Goal: Task Accomplishment & Management: Manage account settings

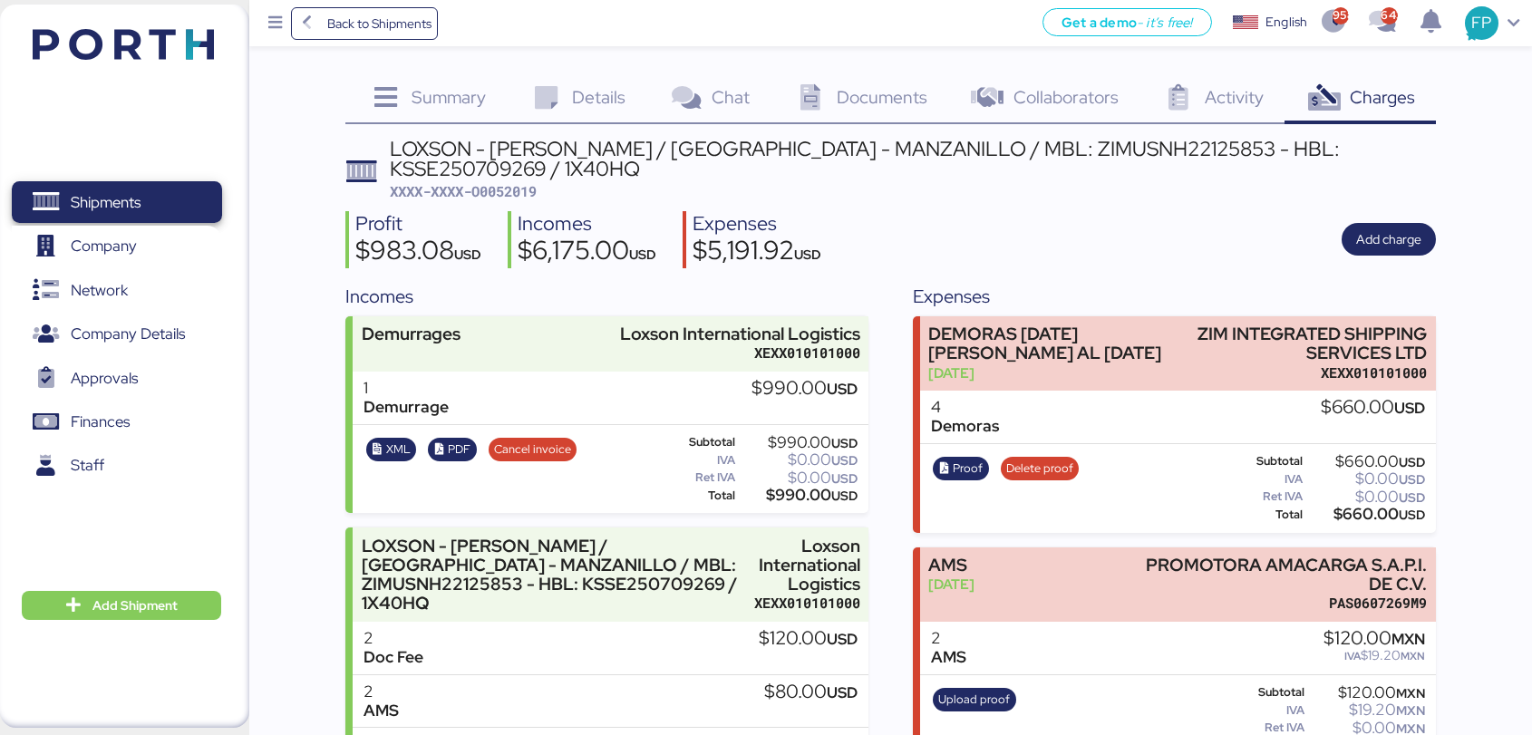
click at [146, 189] on span "Shipments" at bounding box center [116, 202] width 195 height 26
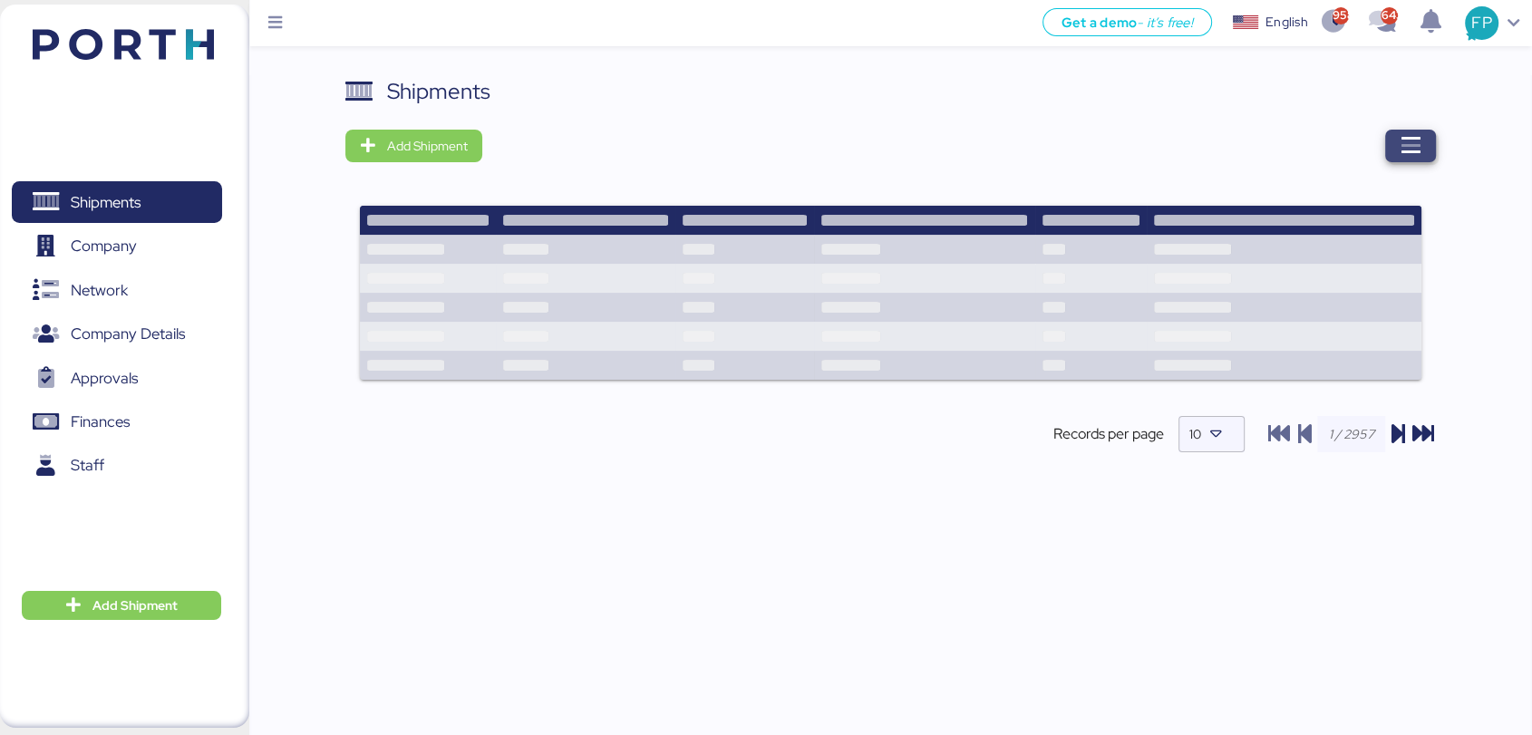
click at [1420, 138] on icon "button" at bounding box center [1411, 146] width 22 height 22
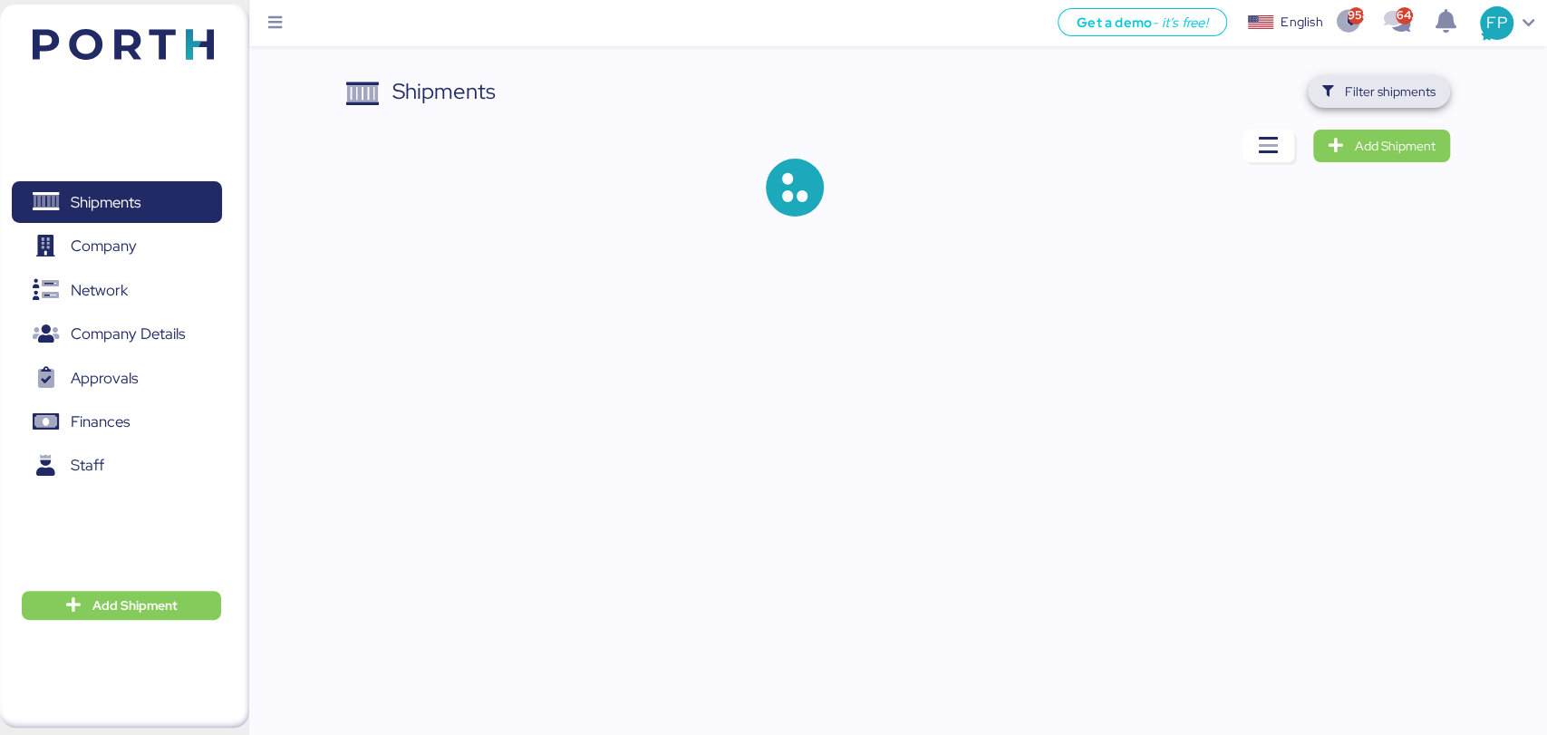
click at [1338, 89] on span "Filter shipments" at bounding box center [1379, 91] width 113 height 25
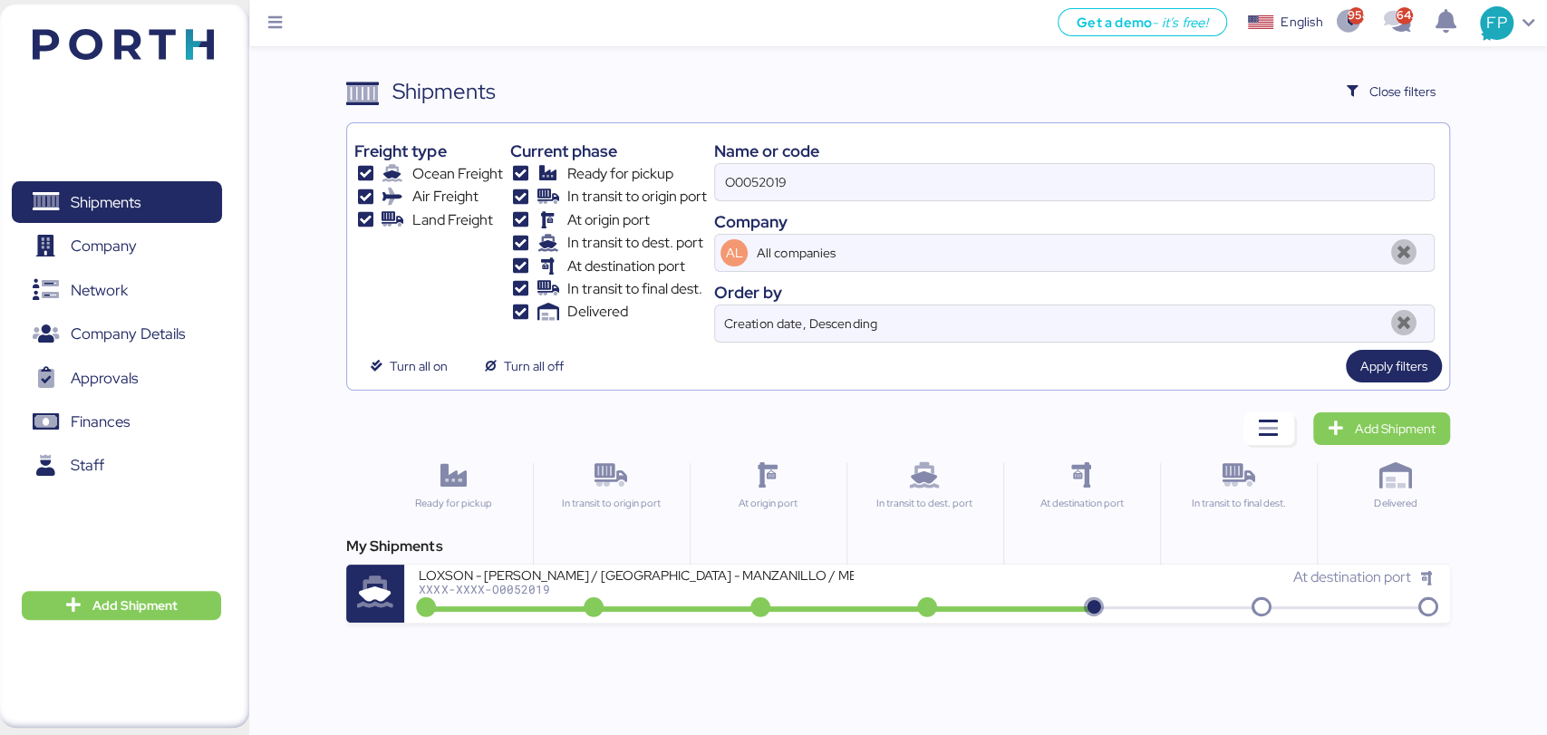
click at [758, 161] on div "Name or code" at bounding box center [1074, 151] width 720 height 24
click at [754, 178] on input "O0052019" at bounding box center [1074, 182] width 718 height 36
paste input "5"
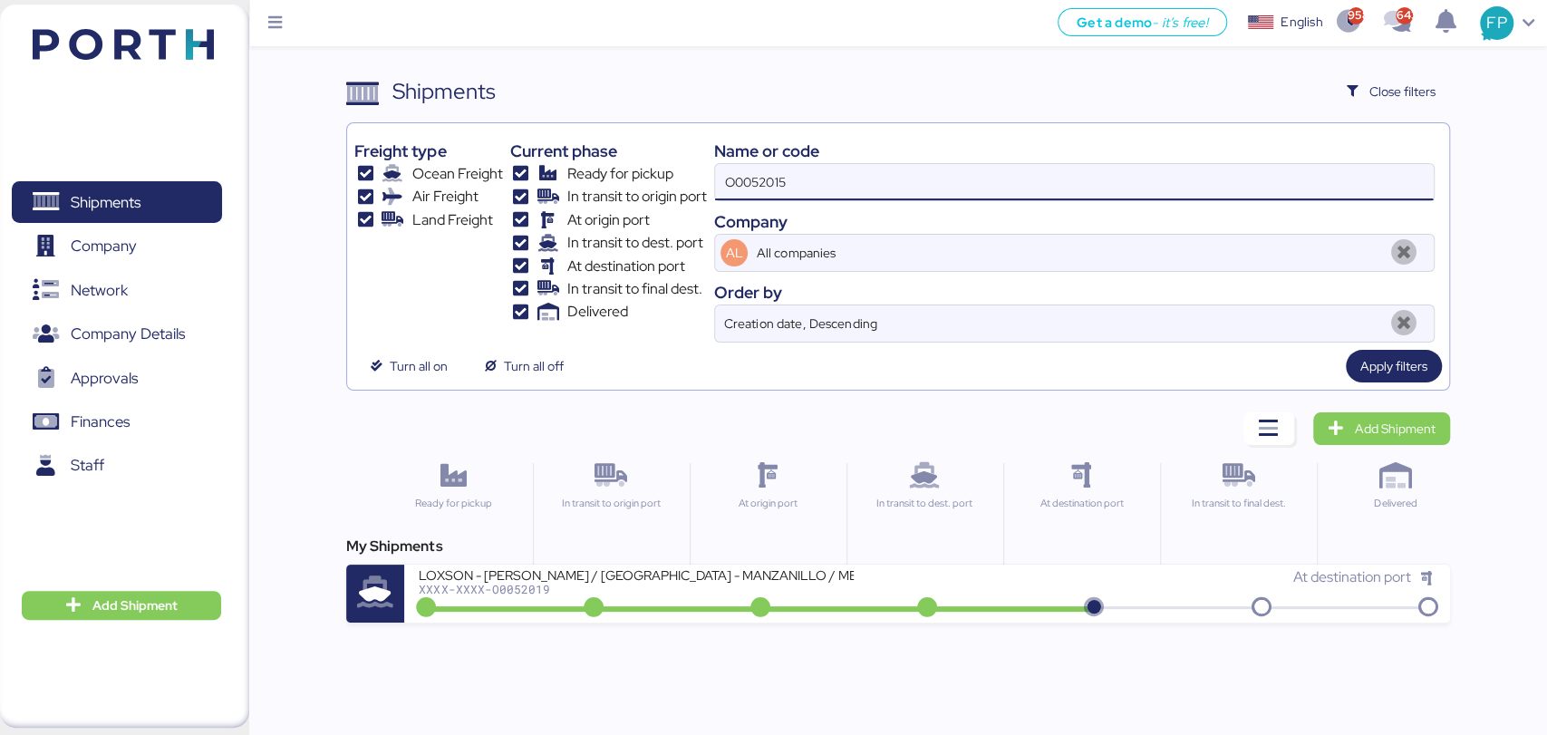
type input "O0052015"
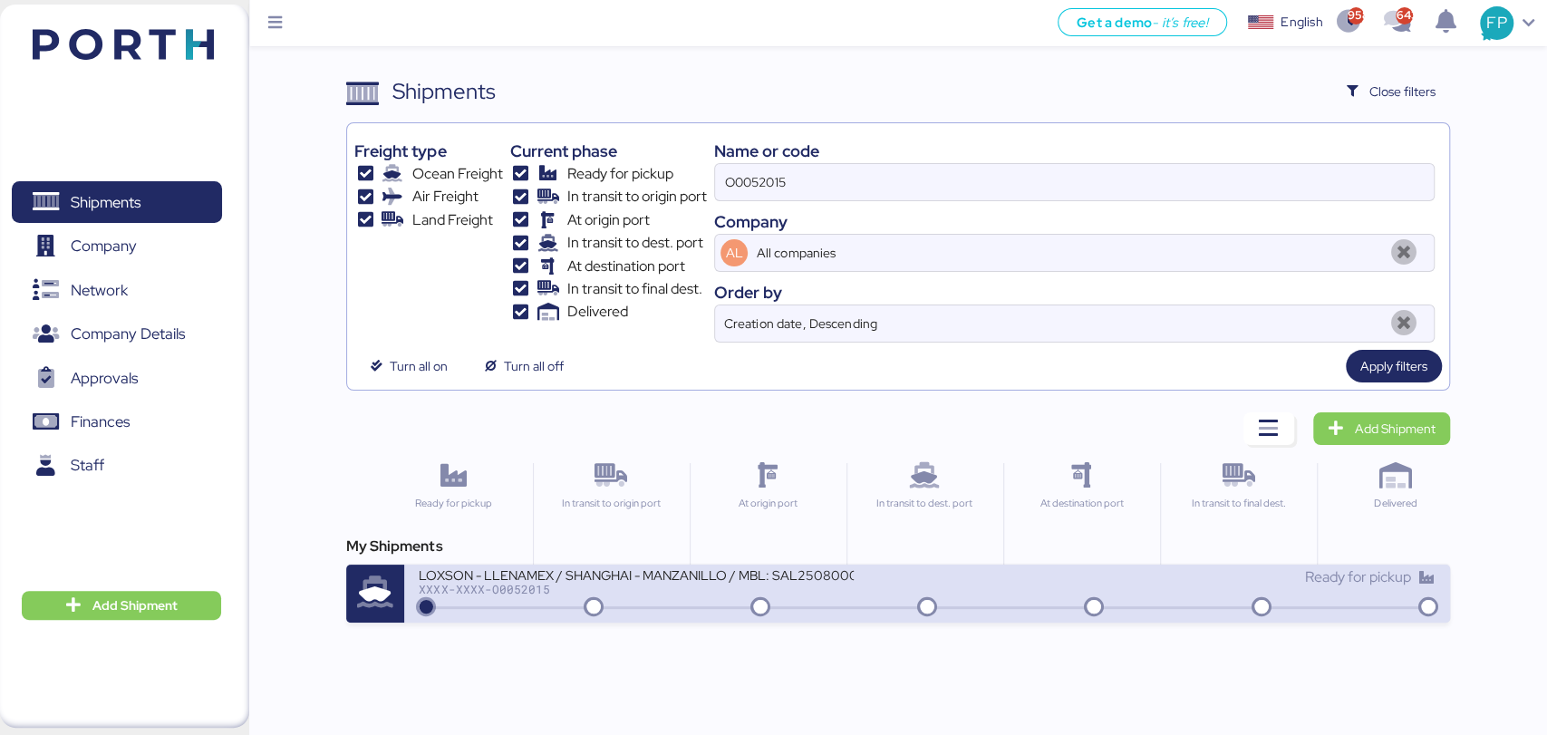
click at [808, 577] on div "LOXSON - LLENAMEX / SHANGHAI - MANZANILLO / MBL: SAL25080009 - HBL: KSSE2508020…" at bounding box center [636, 574] width 435 height 15
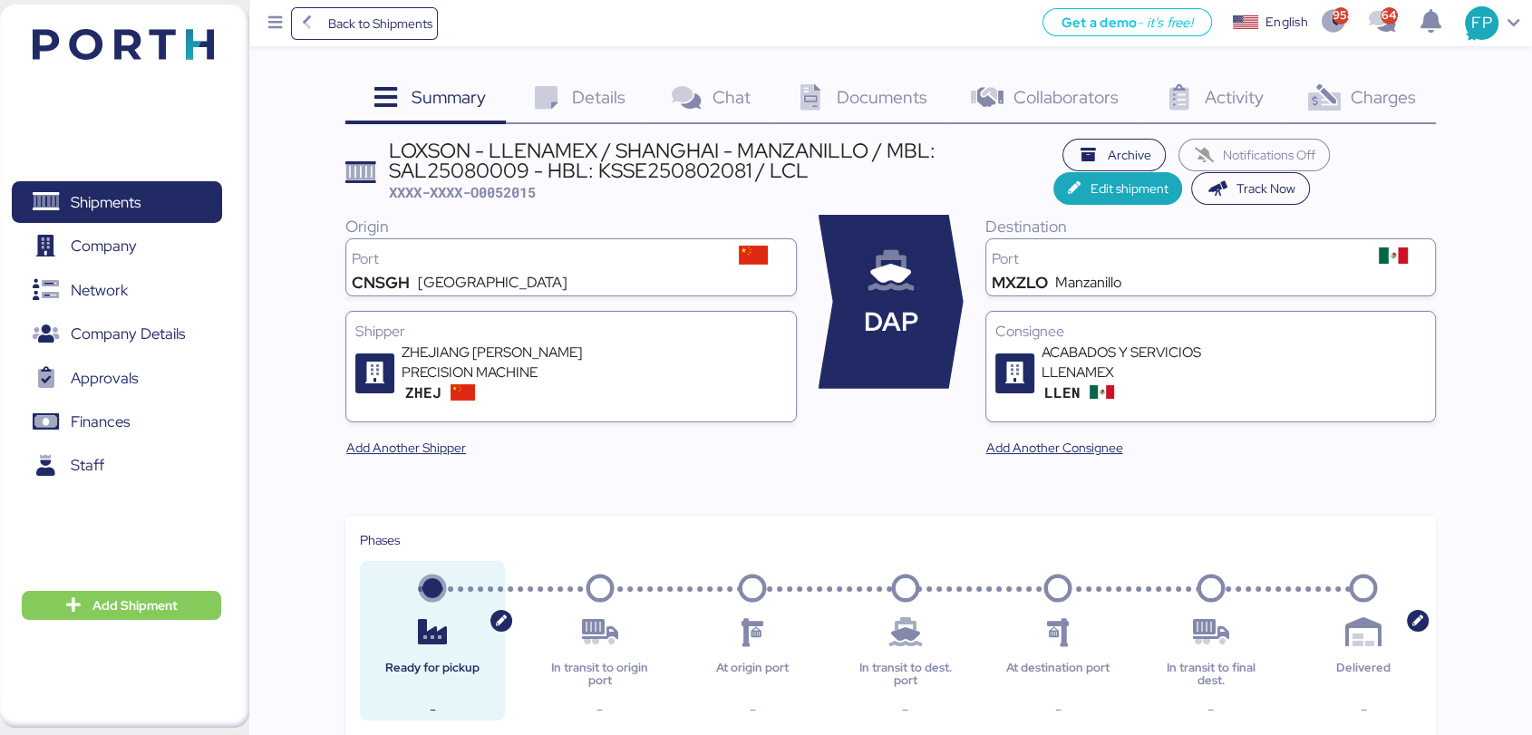
click at [1399, 106] on span "Charges" at bounding box center [1382, 97] width 65 height 24
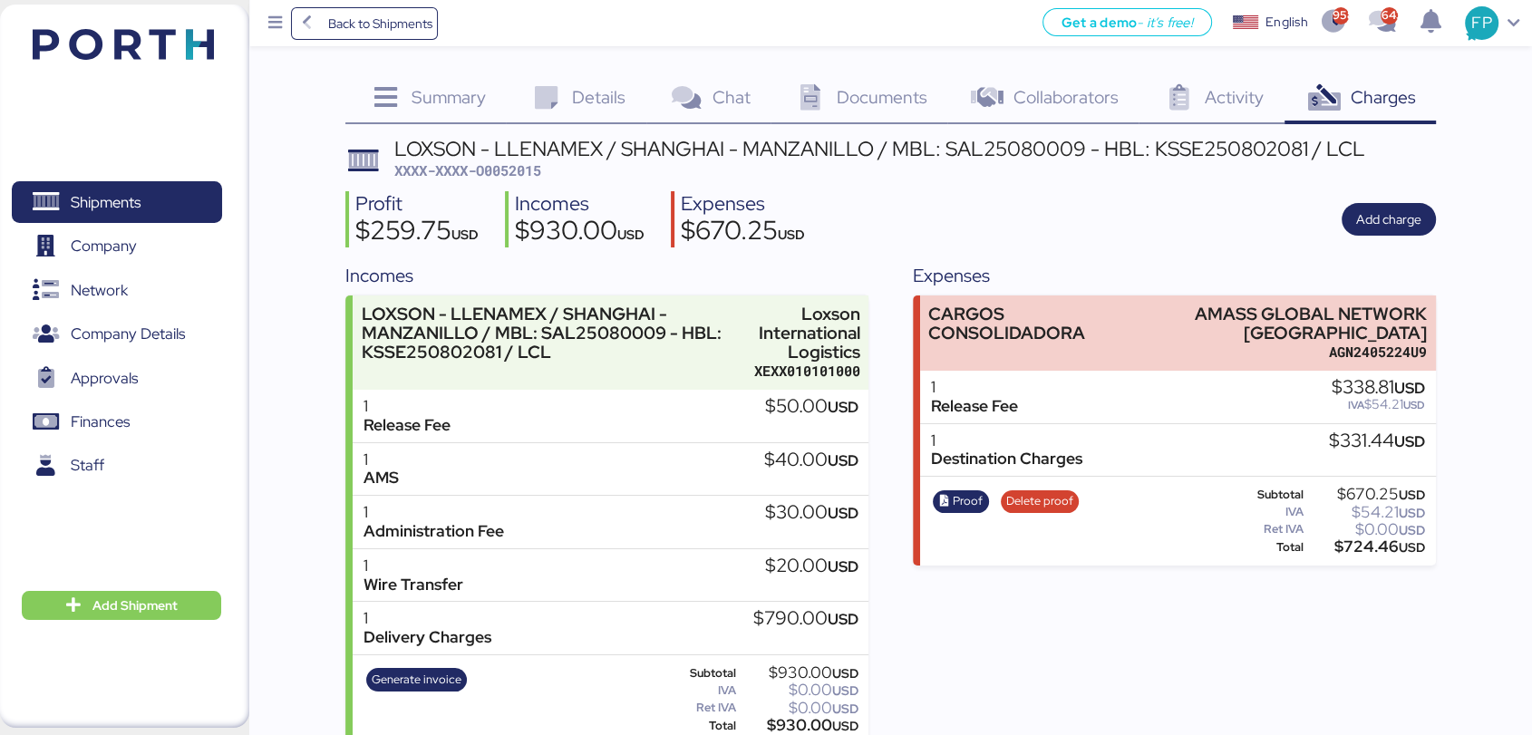
scroll to position [24, 0]
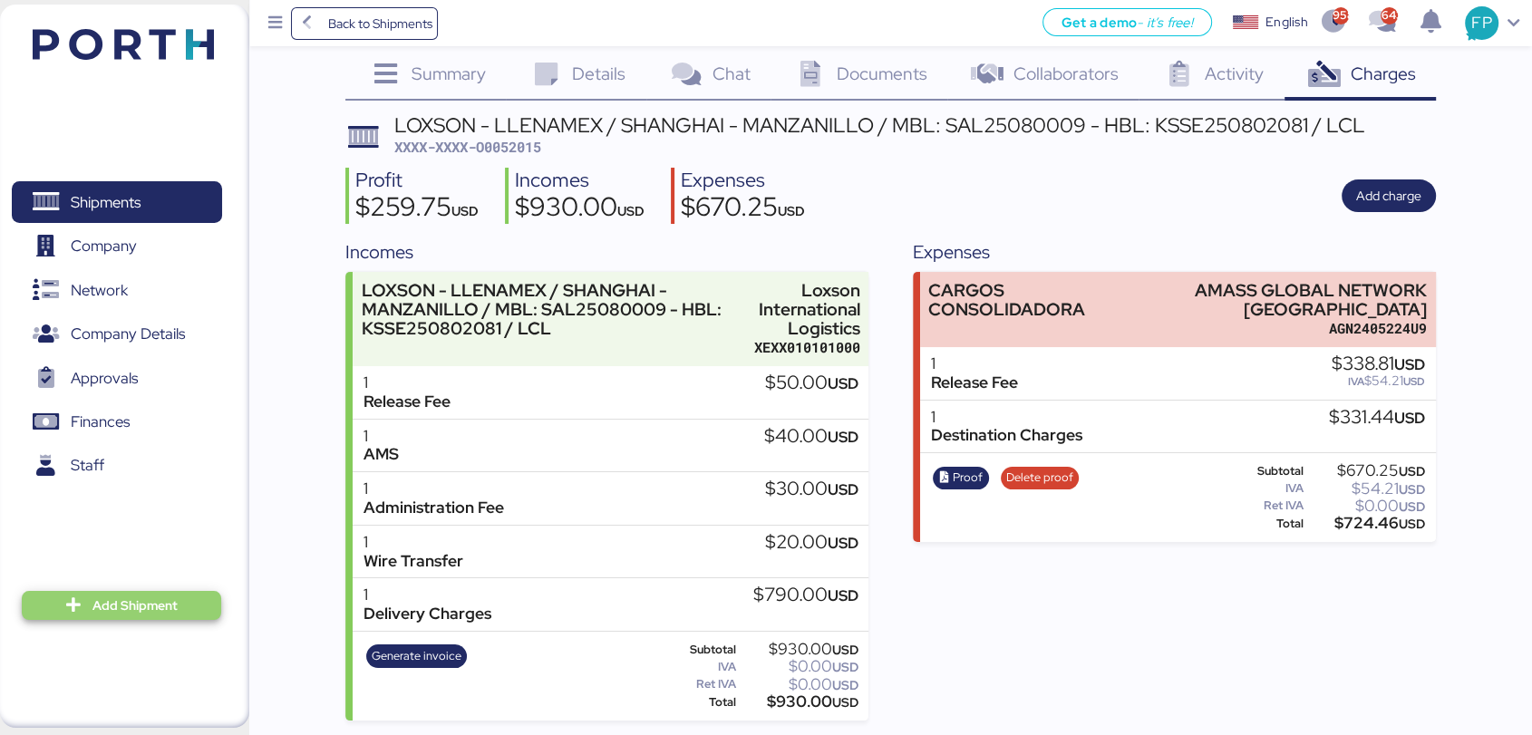
click at [164, 596] on span "Add Shipment" at bounding box center [134, 606] width 85 height 22
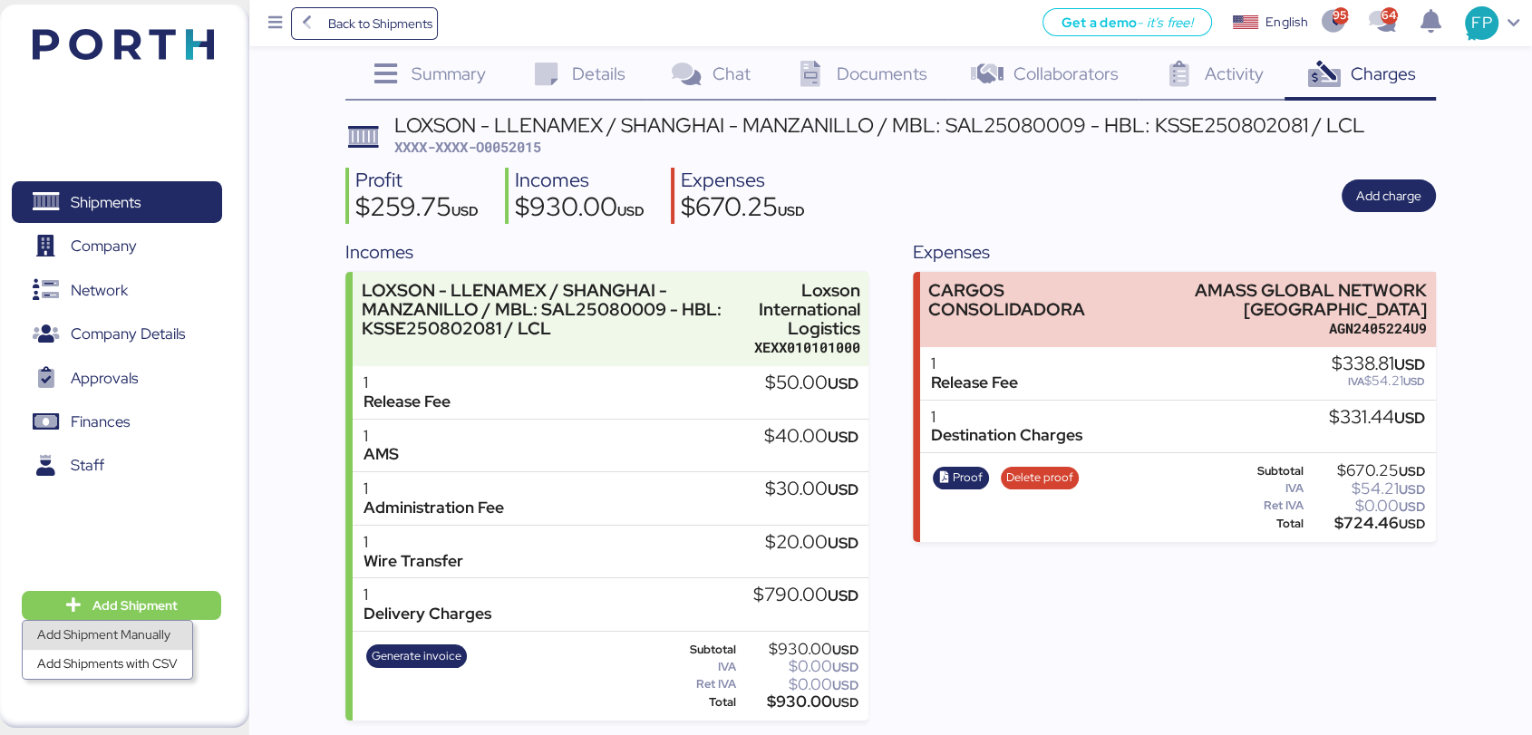
click at [141, 633] on div "Add Shipment Manually" at bounding box center [107, 635] width 141 height 25
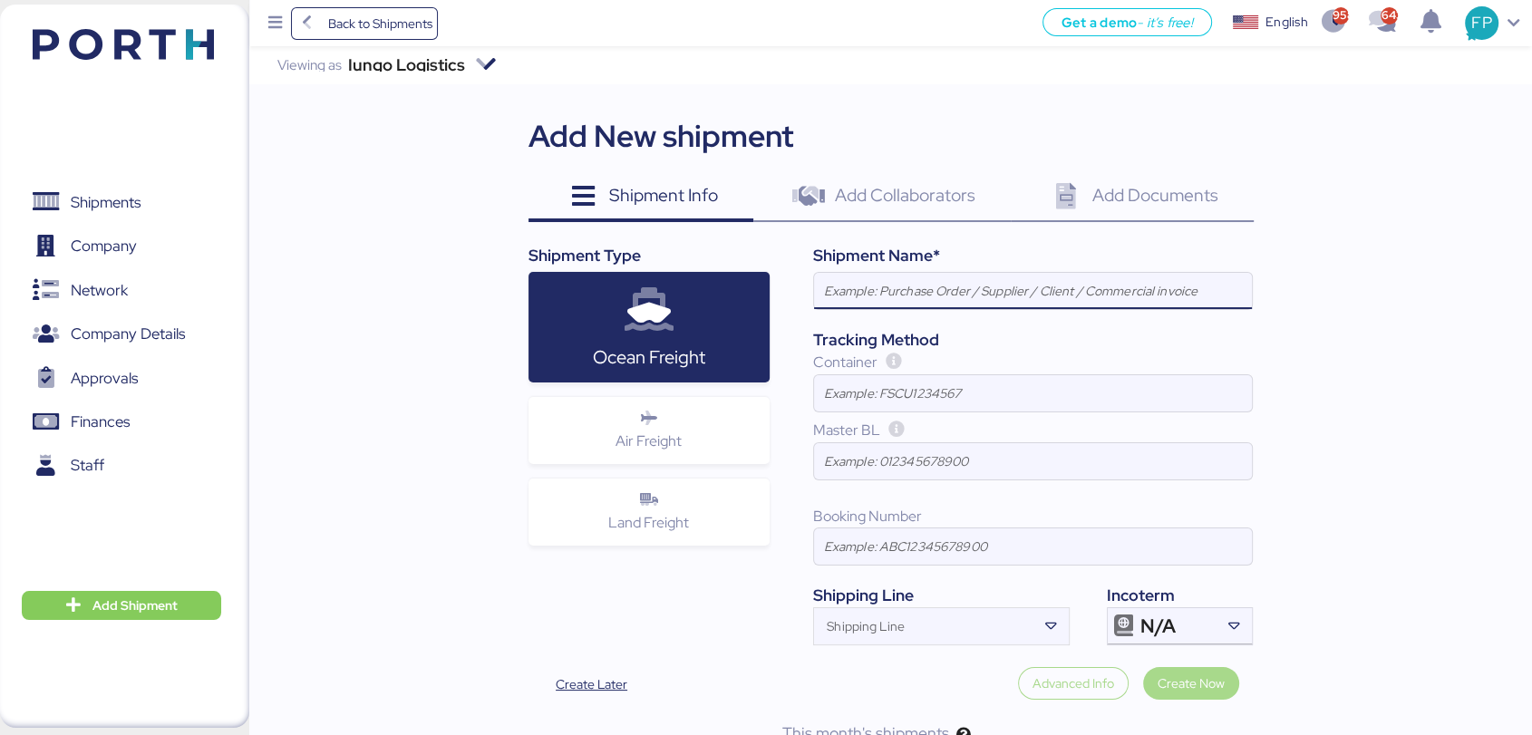
paste input "MANZANILLO-POD: [GEOGRAPHIC_DATA] //SHENZHEN GRENTECH RF COMMUNICATION LIMITED …"
type input "MANZANILLO-POD: [GEOGRAPHIC_DATA] //SHENZHEN GRENTECH RF COMMUNICATION LIMITED …"
click at [1166, 618] on span "N/A" at bounding box center [1157, 626] width 35 height 16
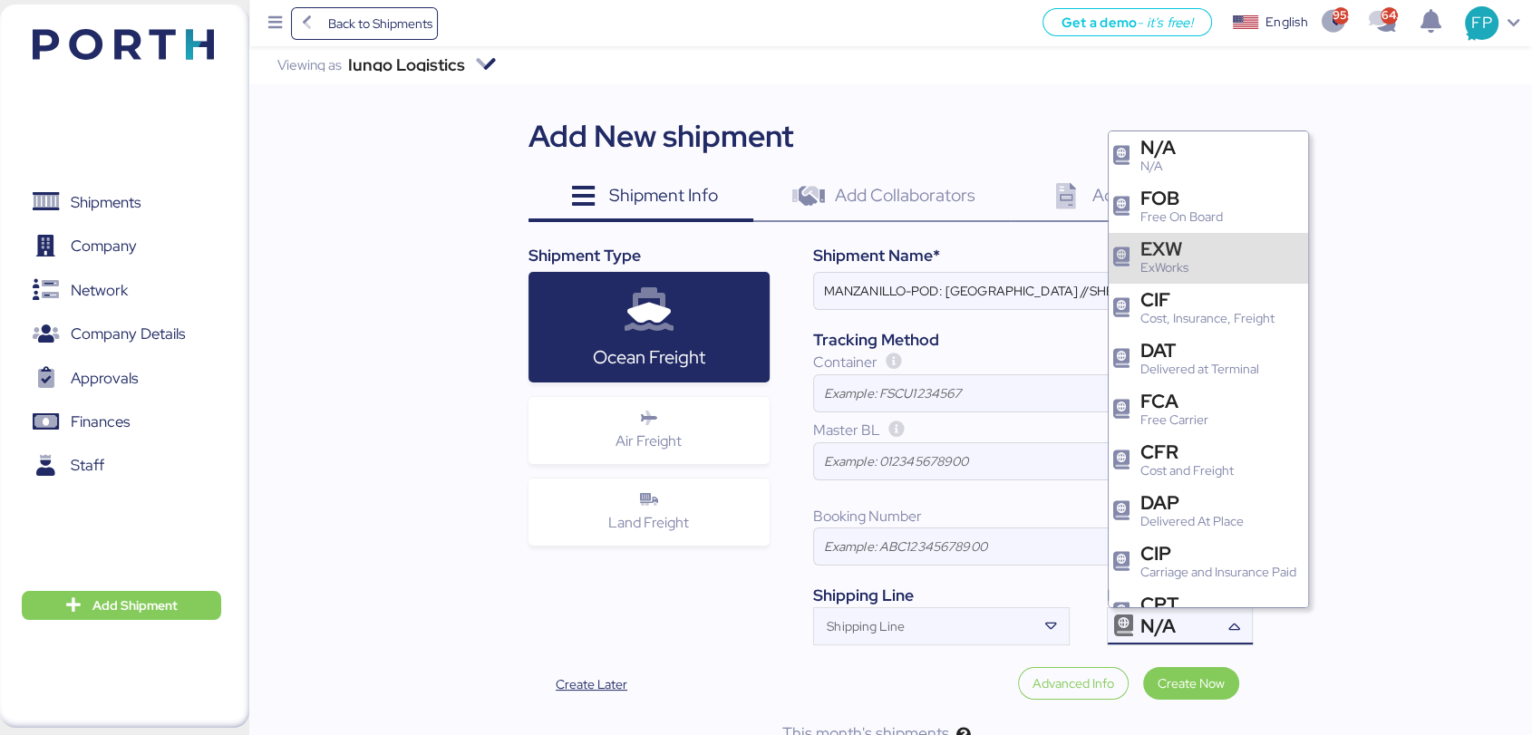
click at [1181, 248] on div "EXW" at bounding box center [1164, 248] width 48 height 19
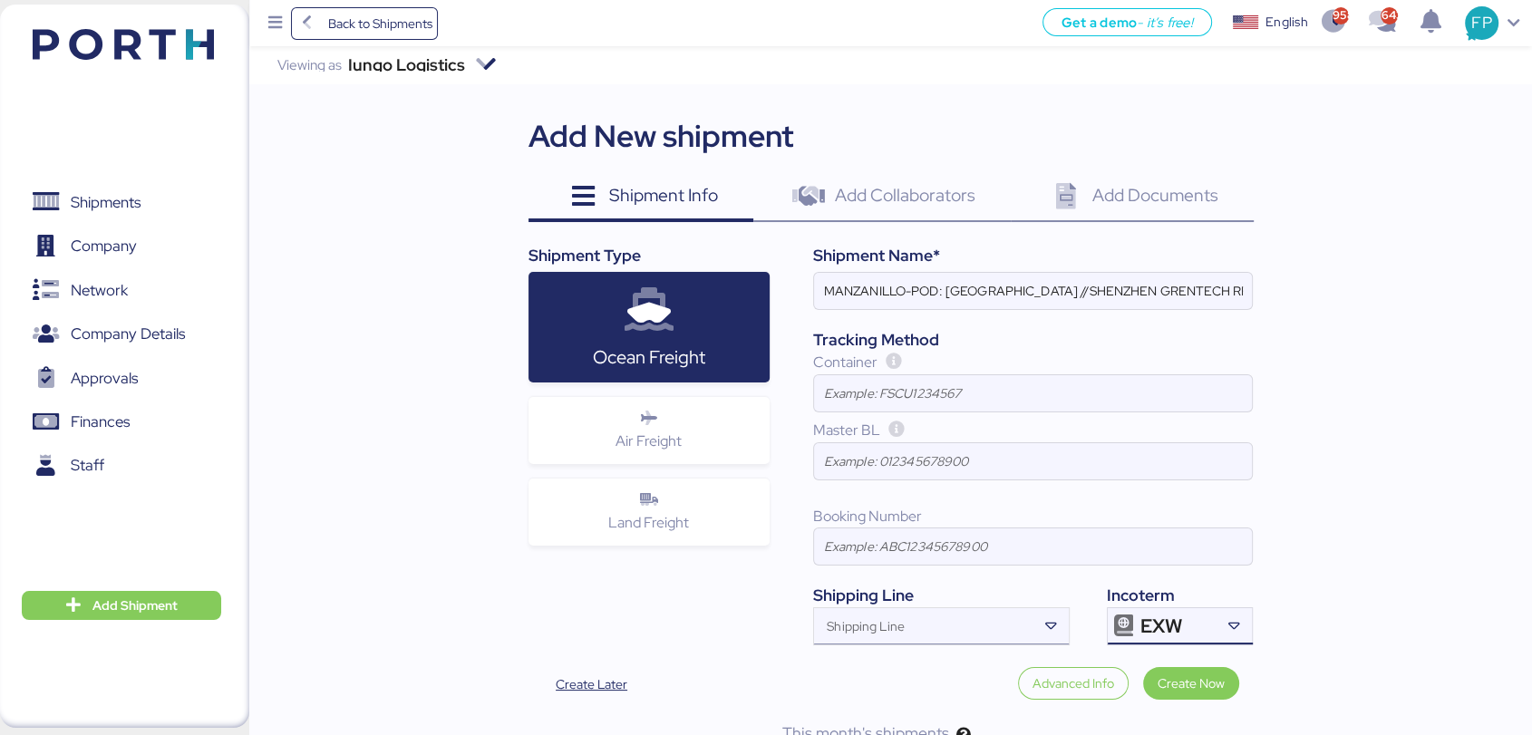
click at [938, 635] on input "Shipping Line" at bounding box center [925, 632] width 222 height 22
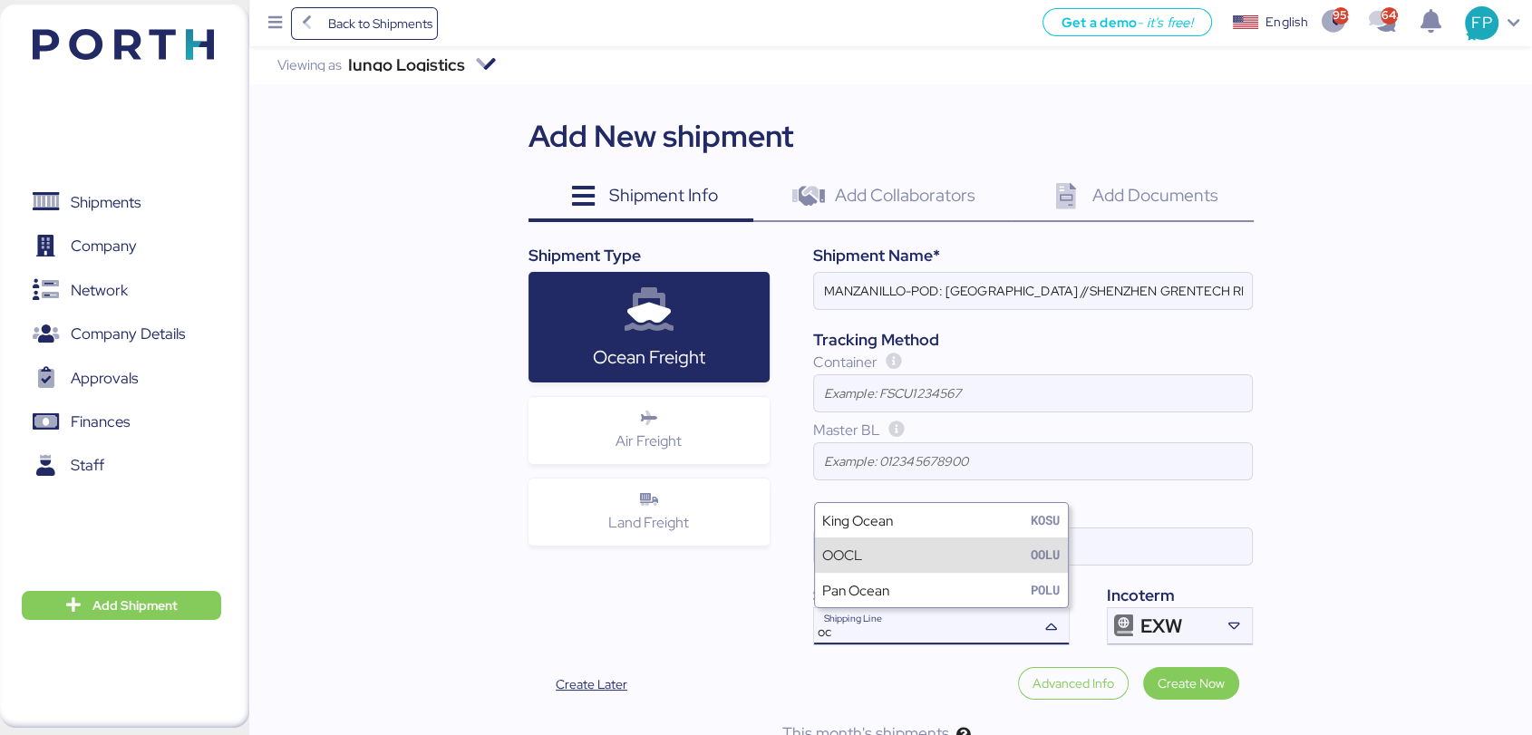
type input "oc"
click at [923, 548] on div "OOCL OOLU" at bounding box center [941, 555] width 253 height 34
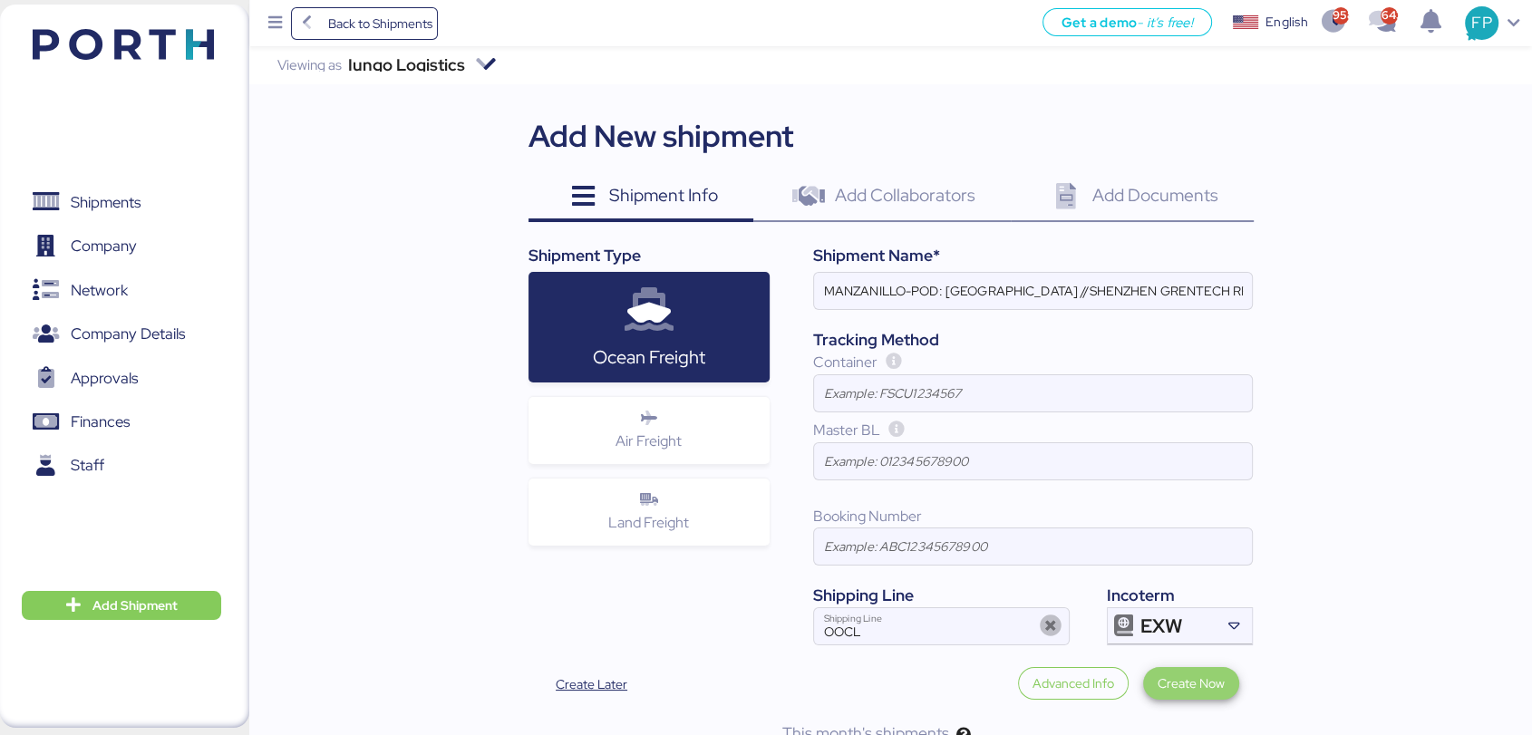
click at [1197, 689] on span "Create Now" at bounding box center [1191, 684] width 67 height 22
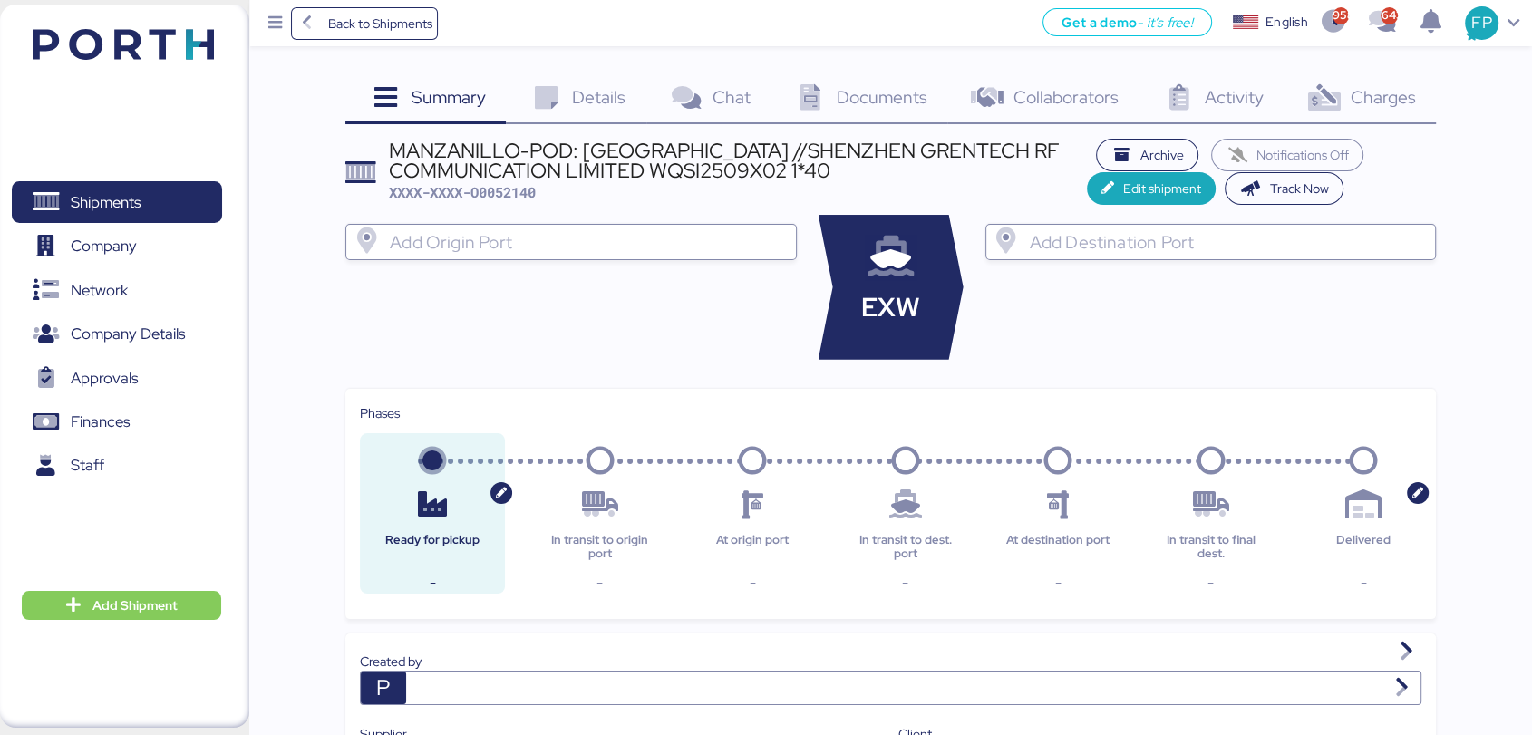
click at [629, 256] on div at bounding box center [587, 242] width 402 height 36
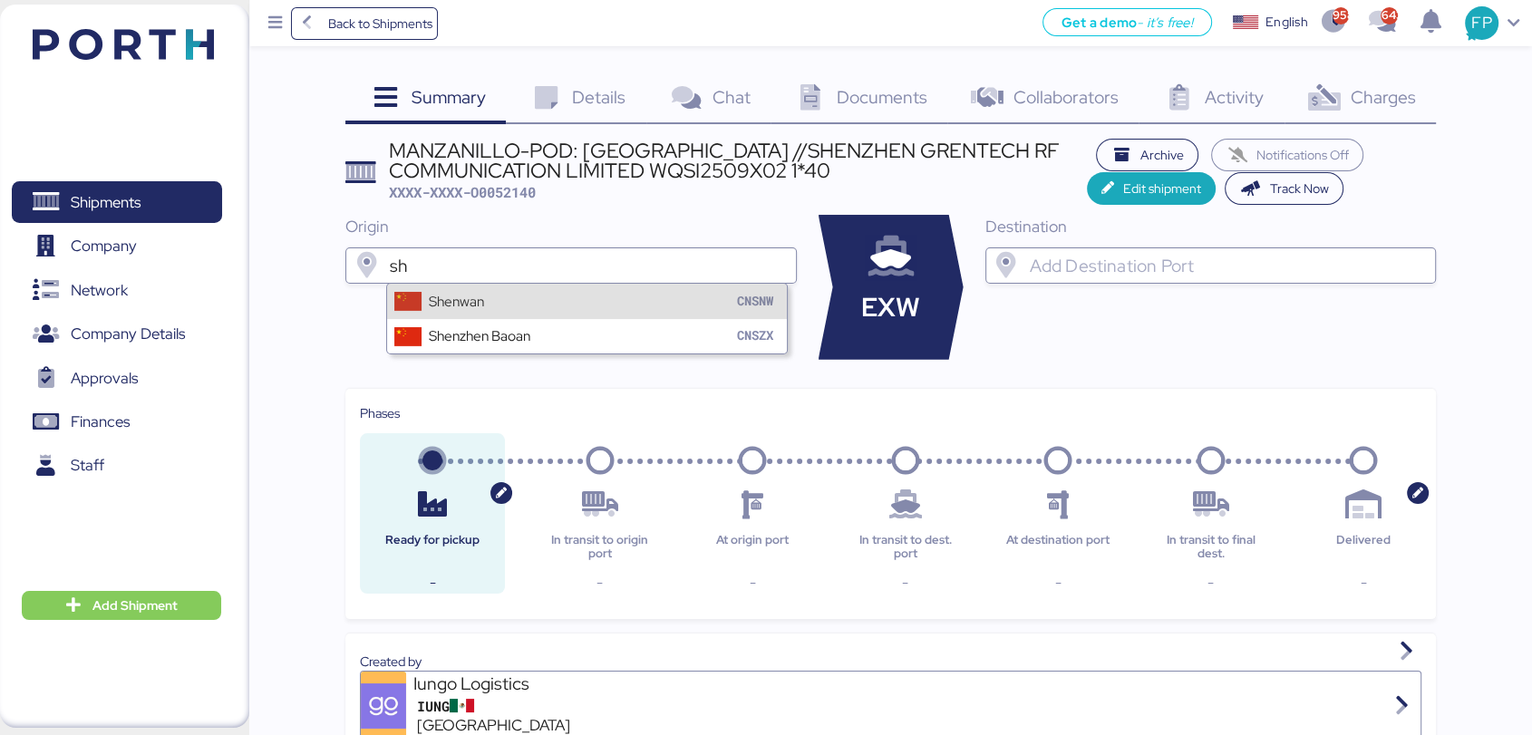
type input "s"
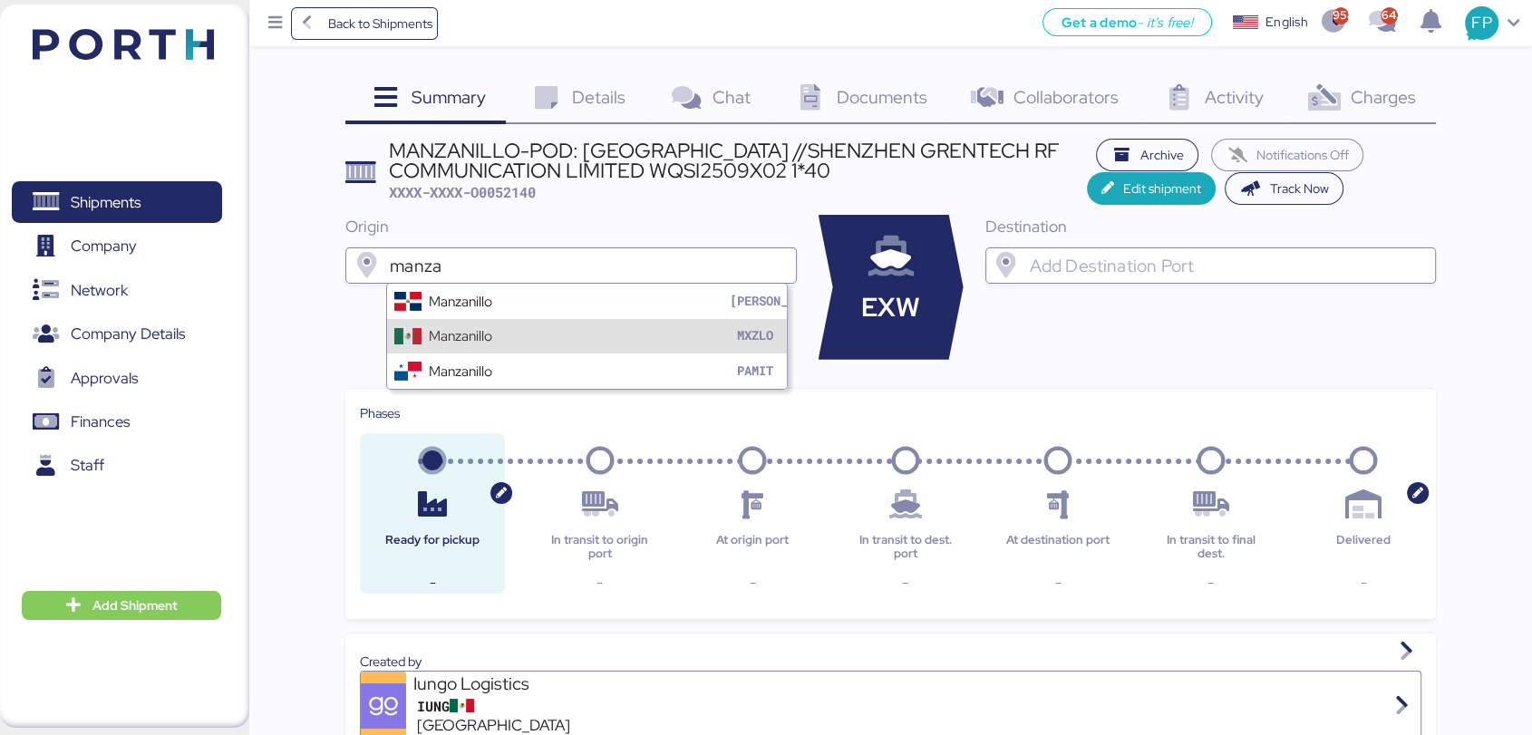
type input "manza"
click at [493, 338] on div "Manzanillo MXZLO" at bounding box center [587, 336] width 401 height 34
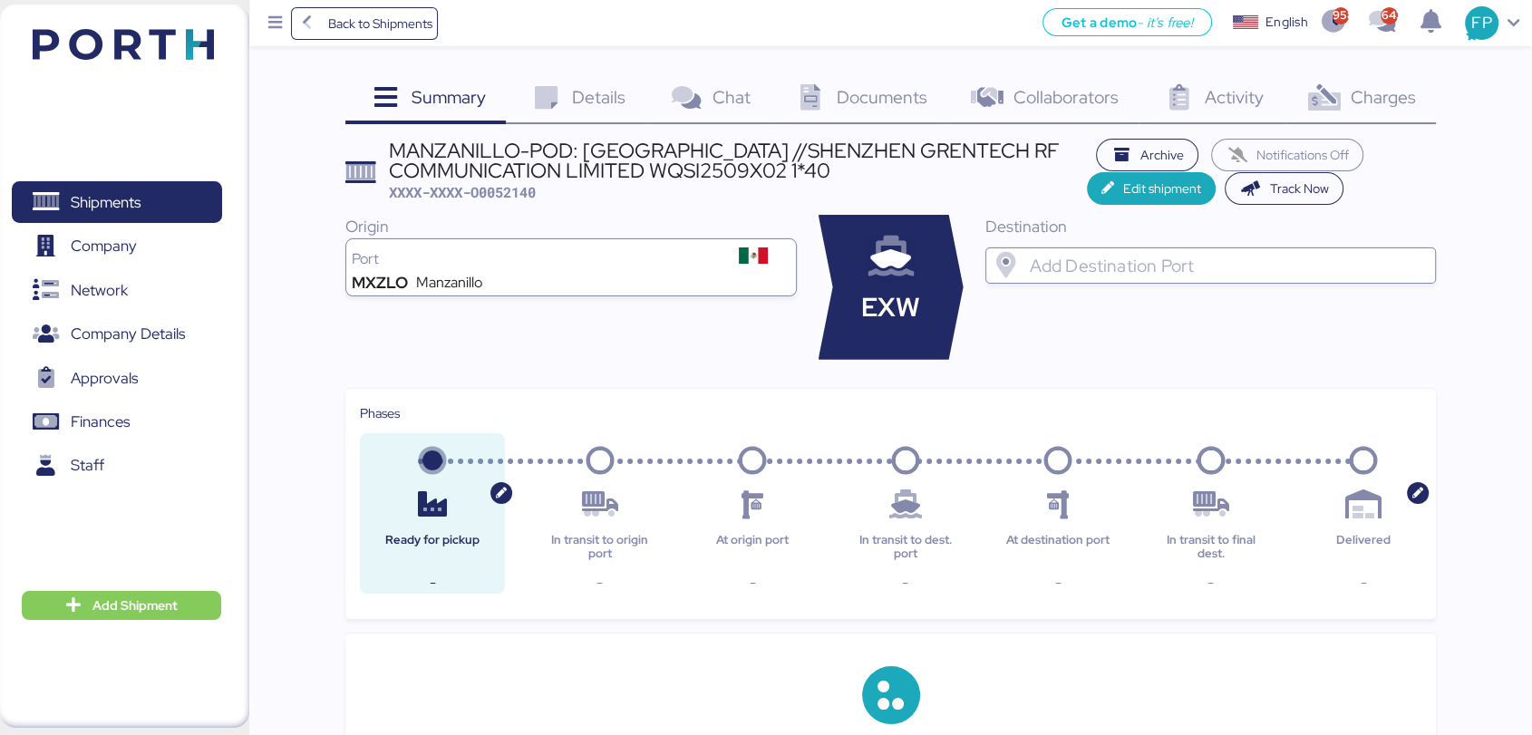
click at [1138, 280] on div at bounding box center [1226, 265] width 402 height 36
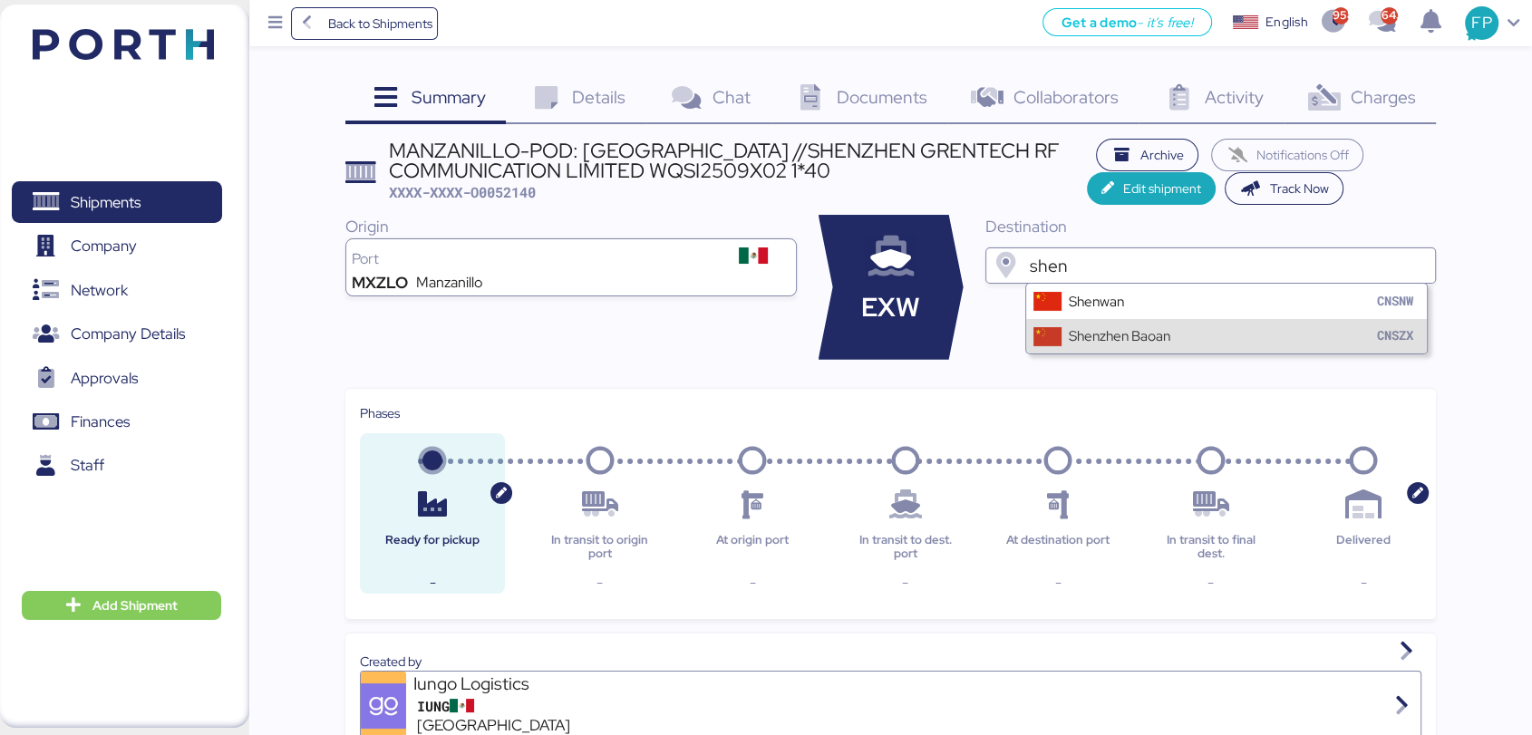
type input "shen"
click at [1116, 332] on div "Shenzhen Baoan" at bounding box center [1119, 335] width 102 height 21
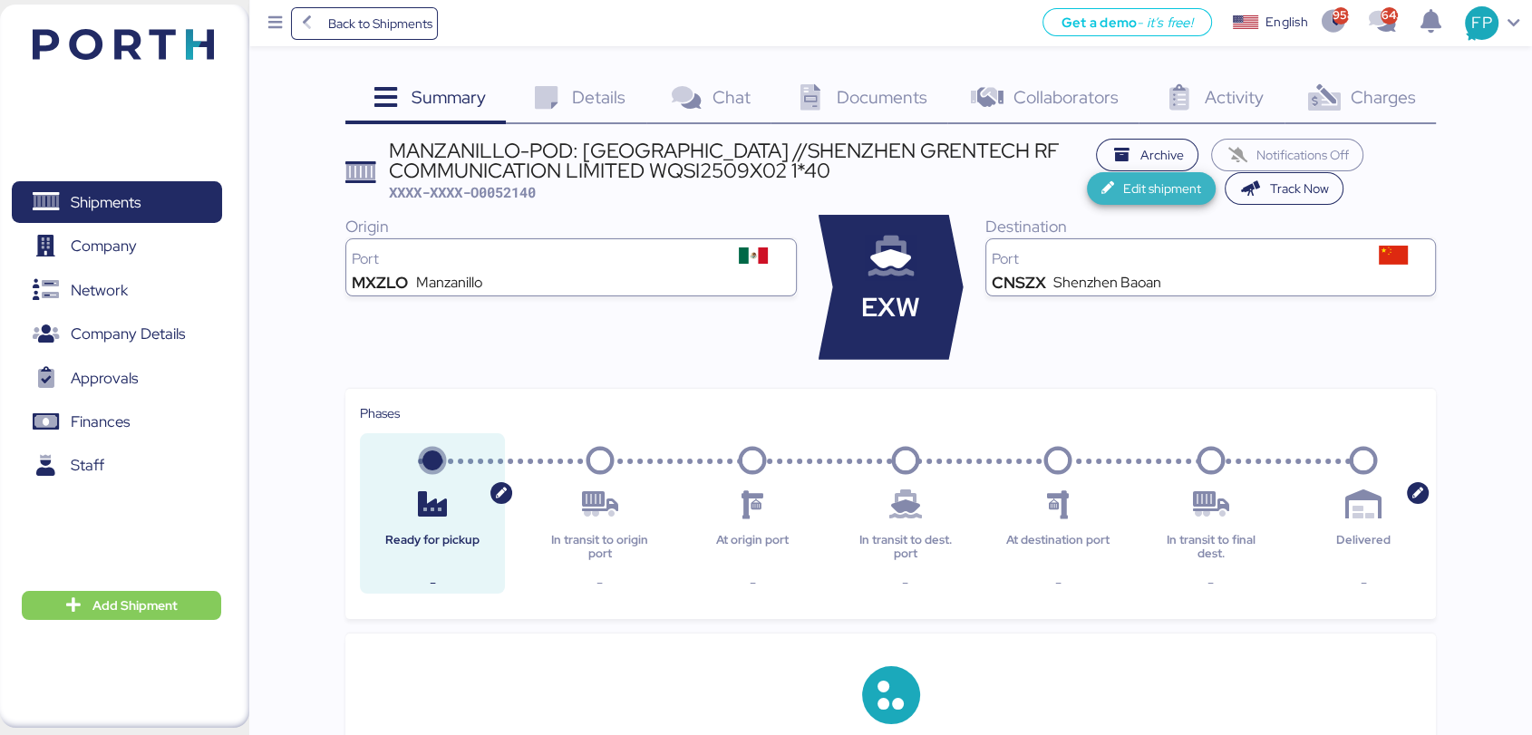
click at [1146, 189] on span "Edit shipment" at bounding box center [1162, 189] width 78 height 22
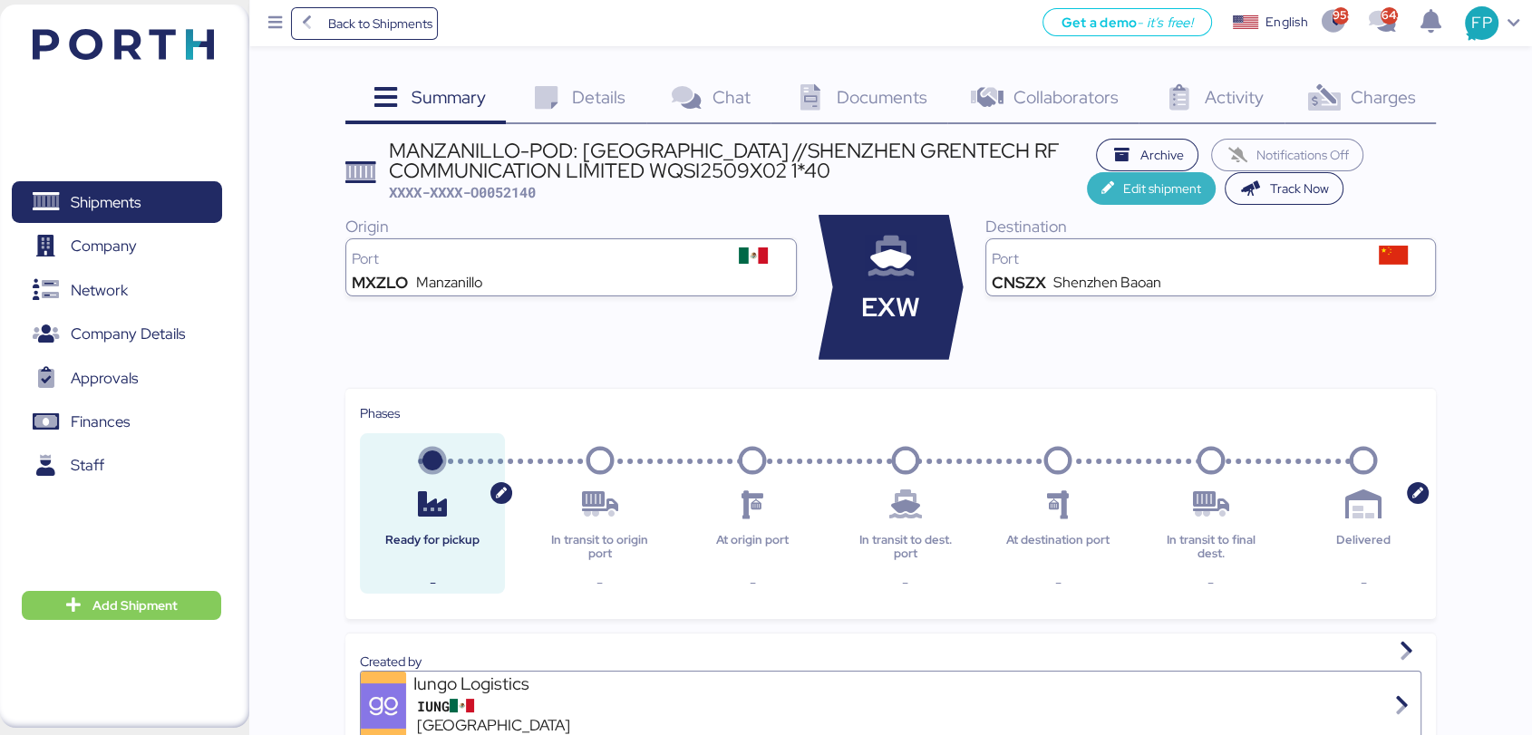
click at [1123, 185] on span "Edit shipment" at bounding box center [1162, 189] width 78 height 22
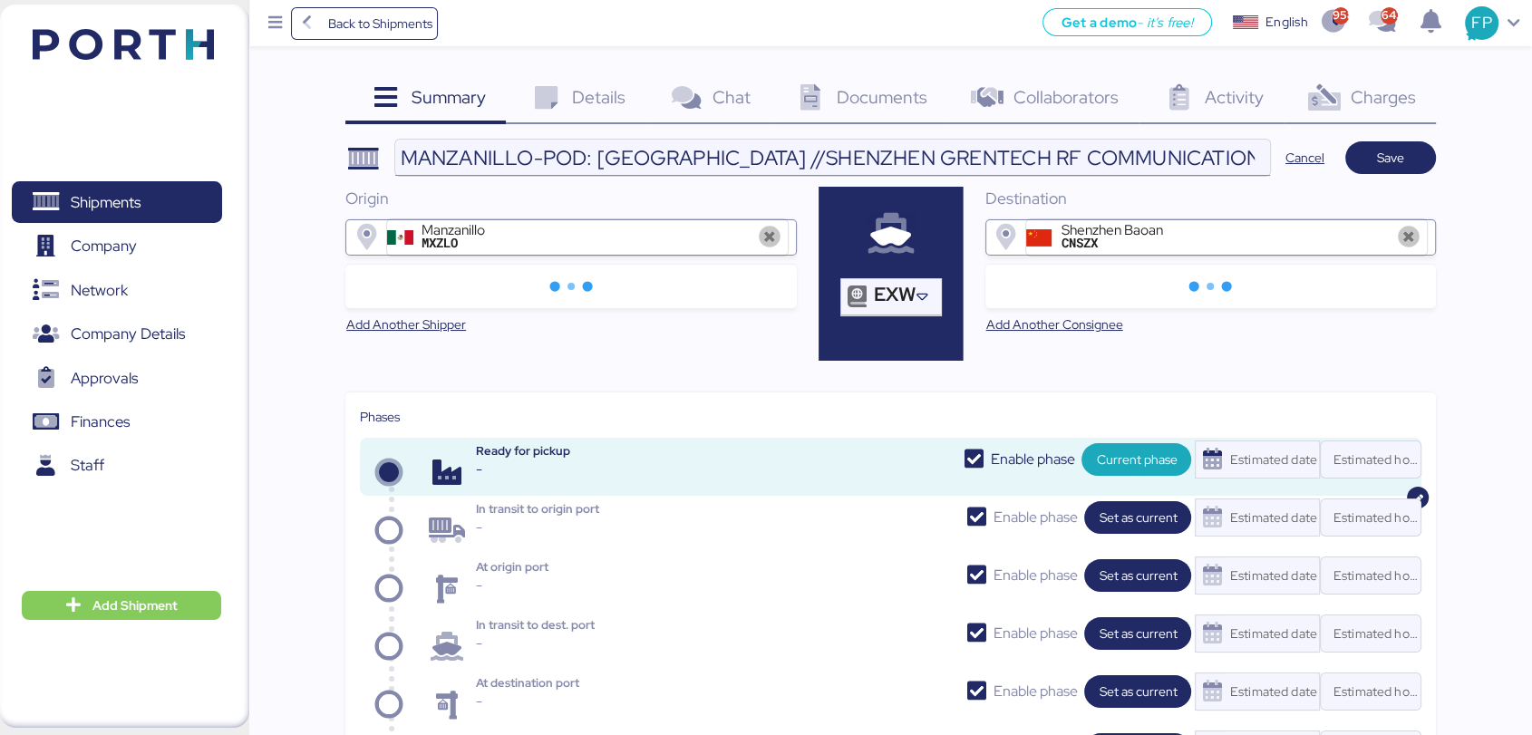
click at [616, 167] on input "MANZANILLO-POD: [GEOGRAPHIC_DATA] //SHENZHEN GRENTECH RF COMMUNICATION LIMITED …" at bounding box center [832, 158] width 875 height 36
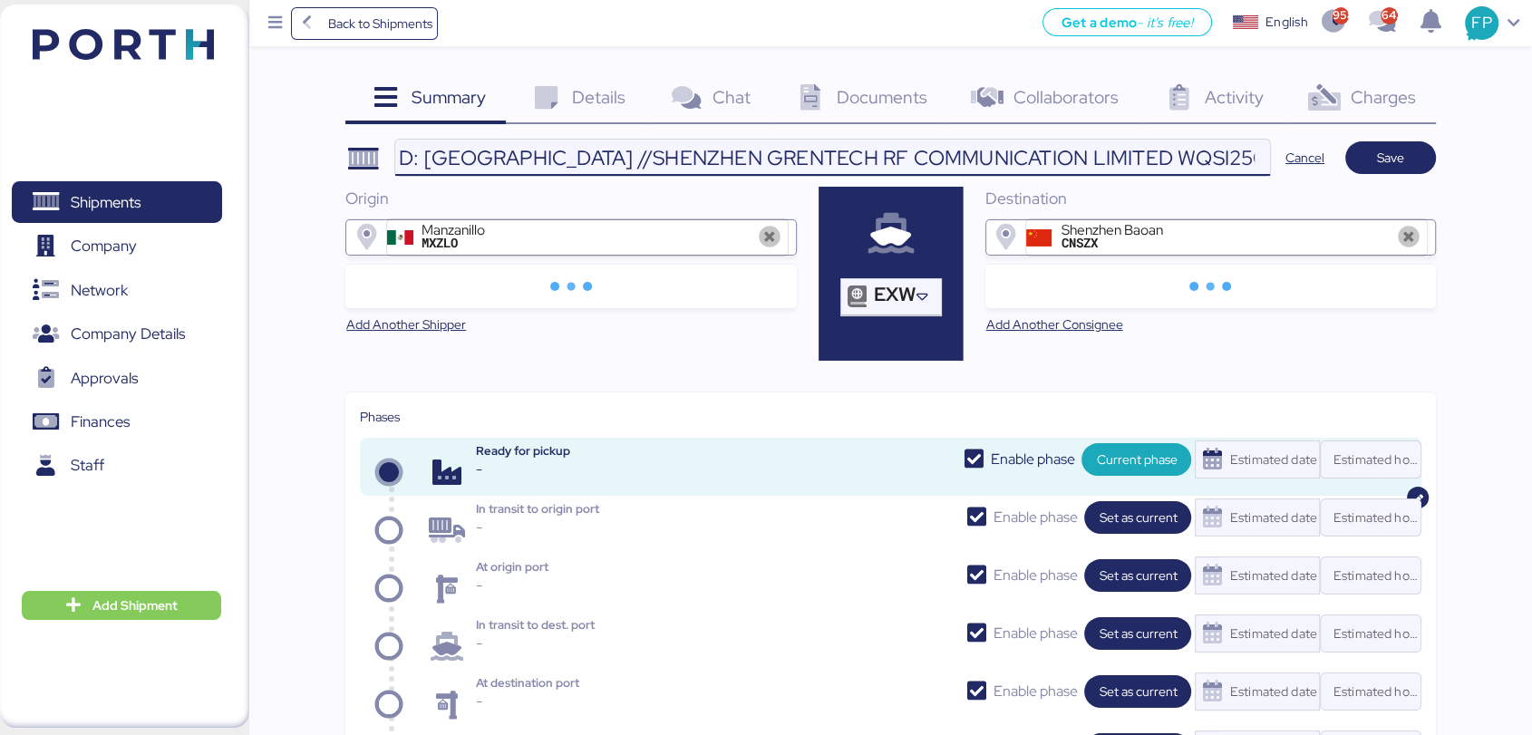
scroll to position [0, 174]
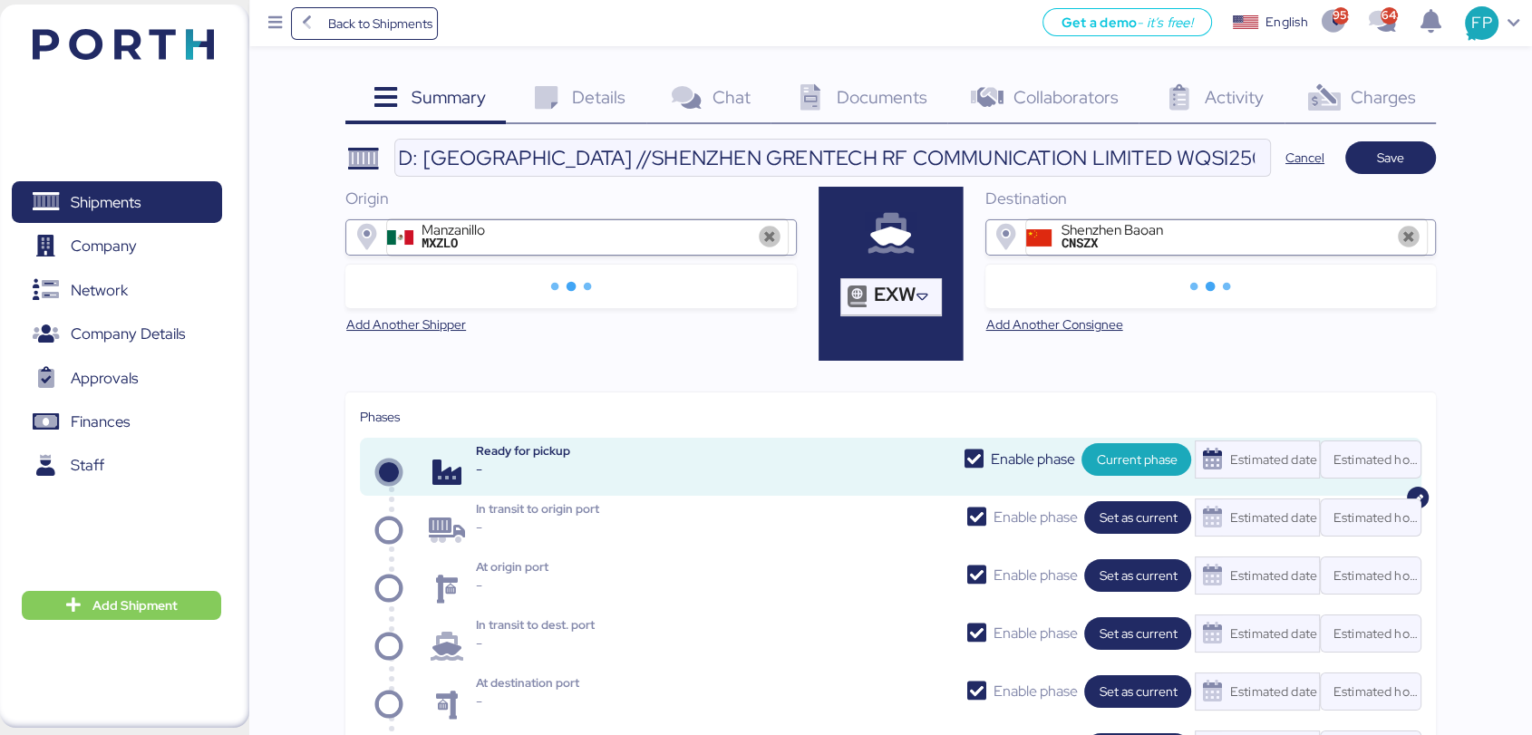
click at [611, 104] on span "Details" at bounding box center [598, 97] width 53 height 24
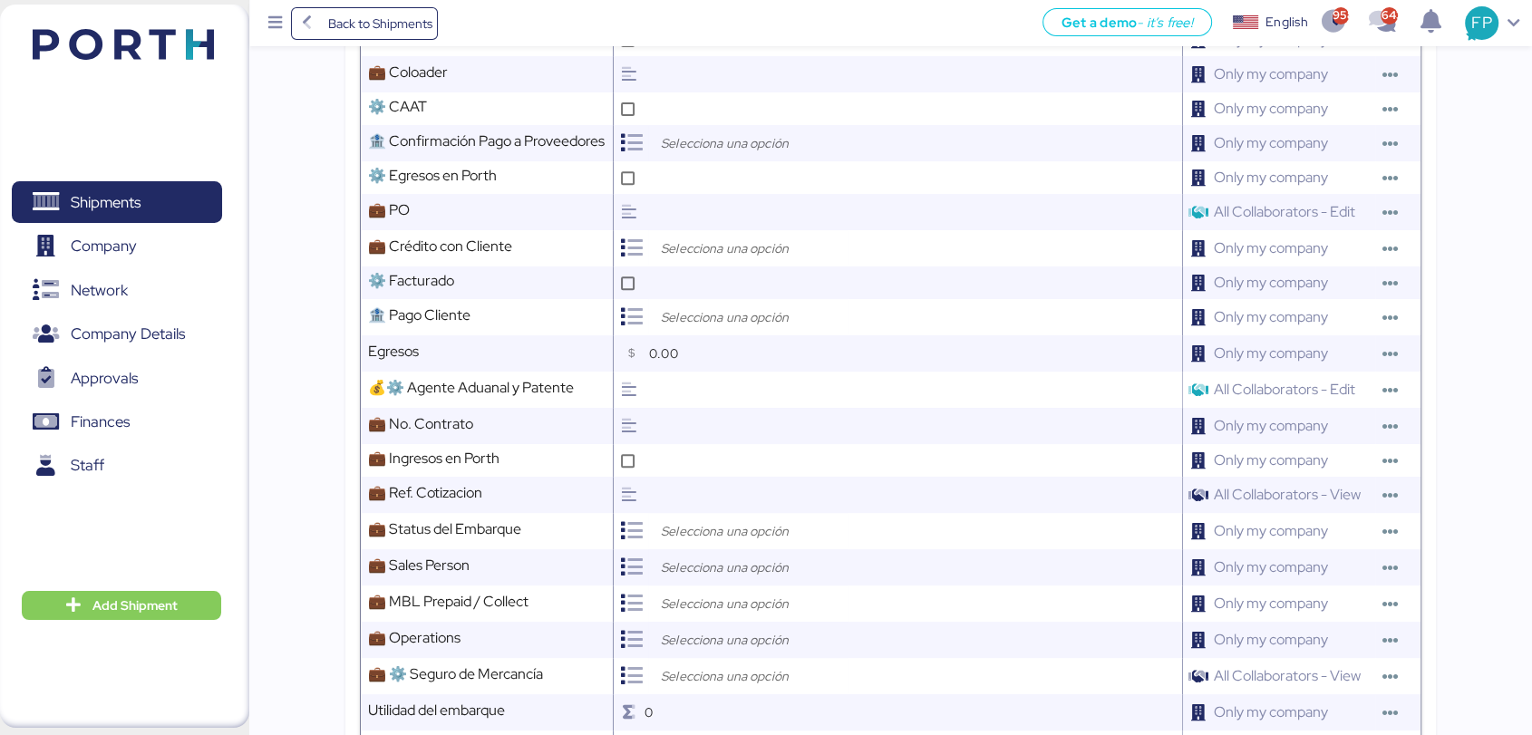
scroll to position [786, 0]
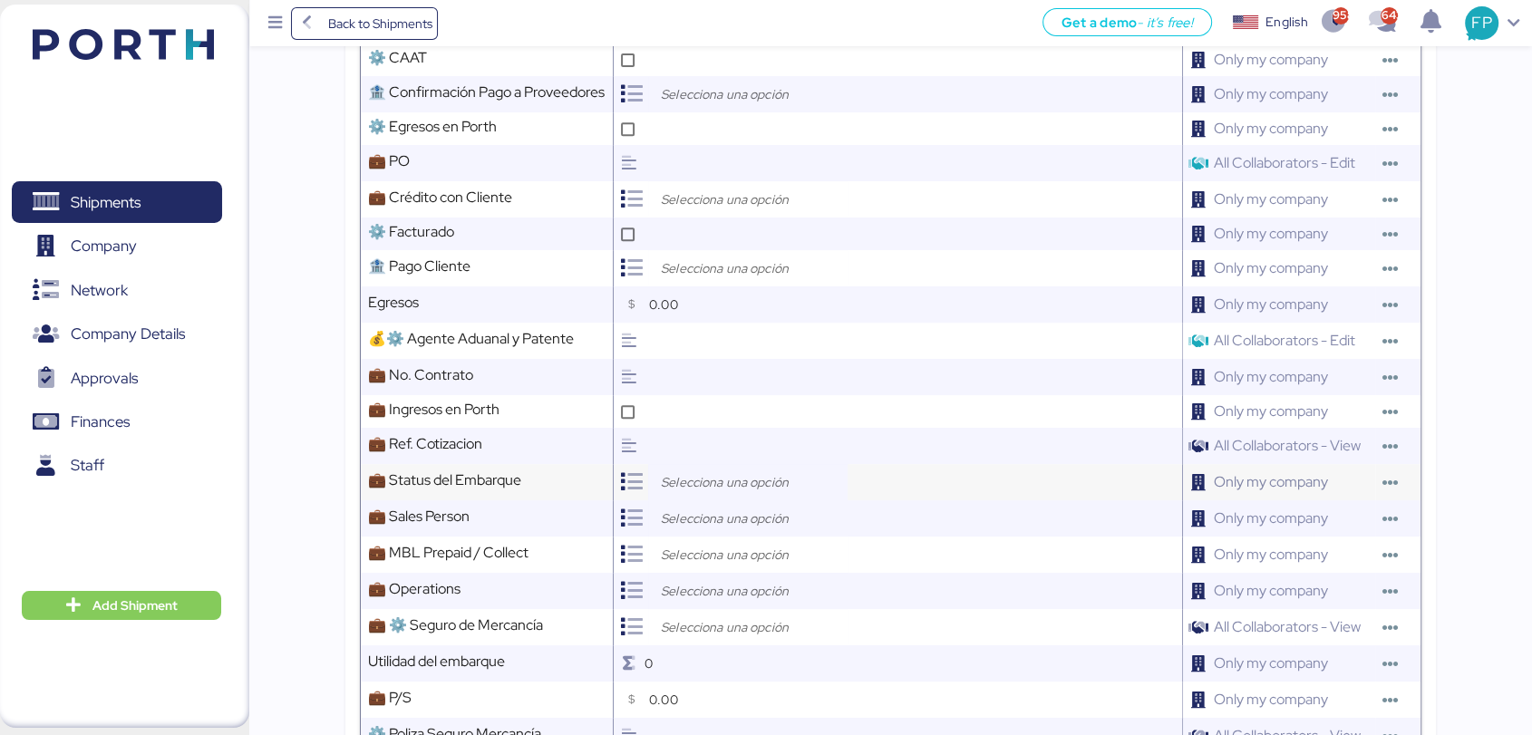
click at [711, 493] on input "search" at bounding box center [752, 482] width 190 height 22
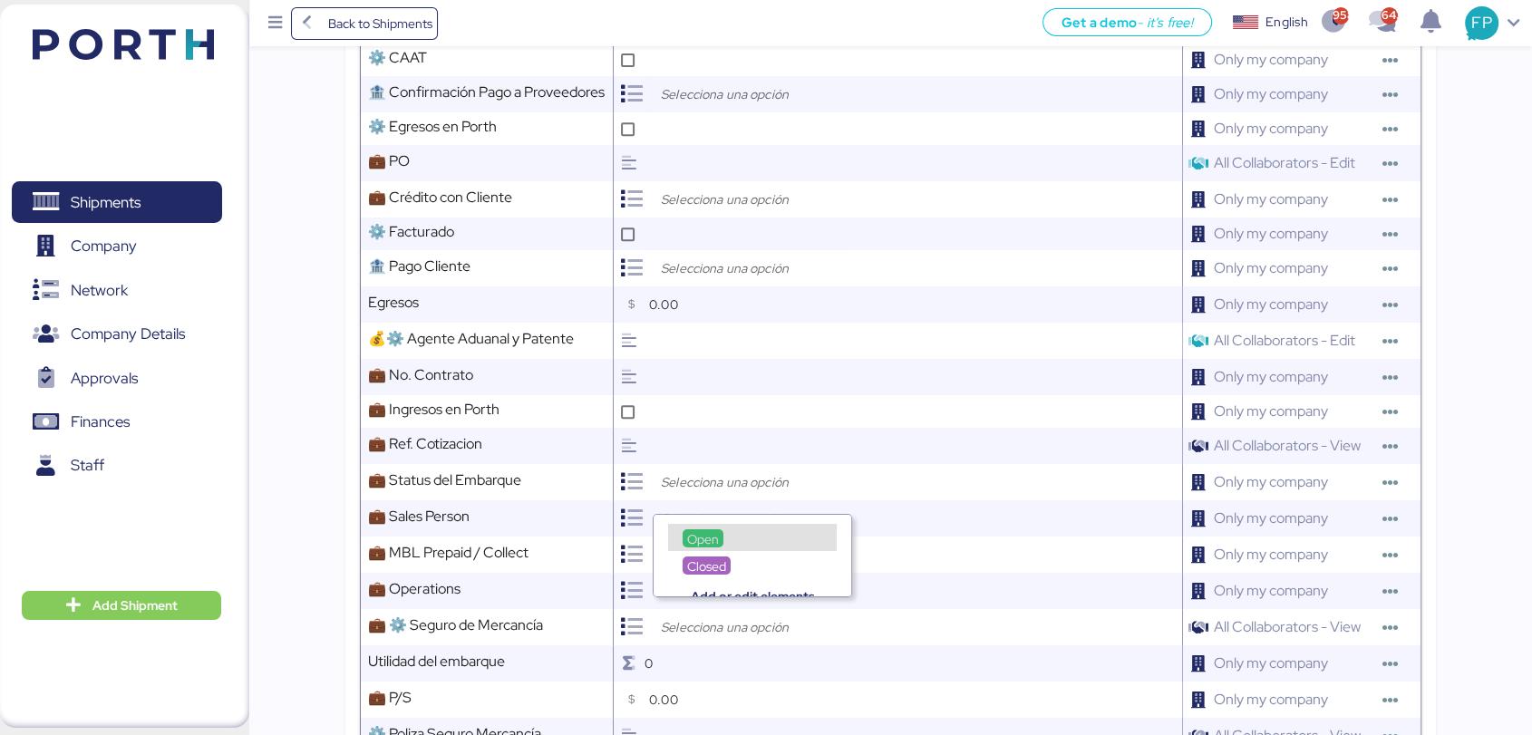
click at [711, 544] on div "Closed" at bounding box center [753, 555] width 198 height 27
click at [697, 536] on span "Open" at bounding box center [703, 539] width 32 height 16
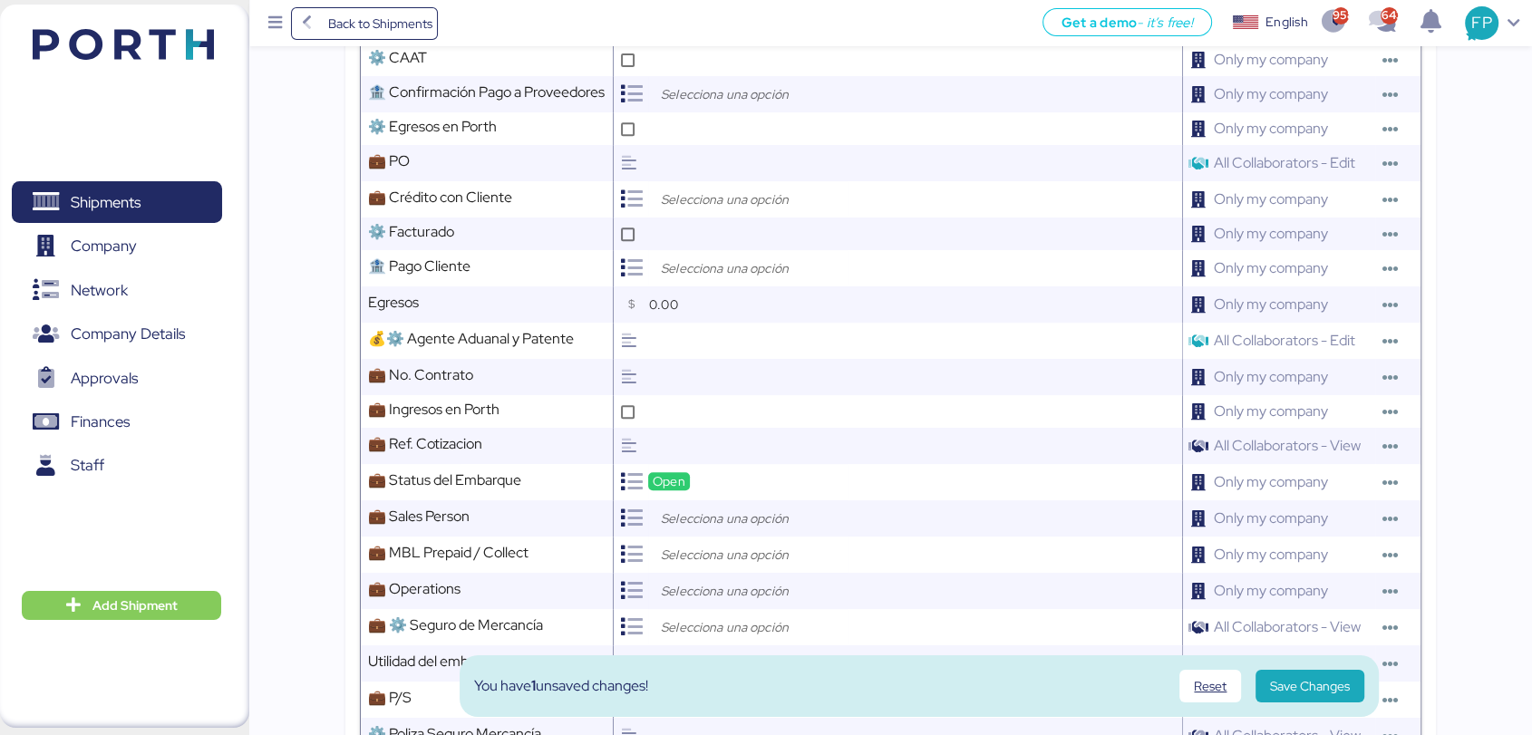
click at [694, 529] on input "search" at bounding box center [752, 519] width 190 height 22
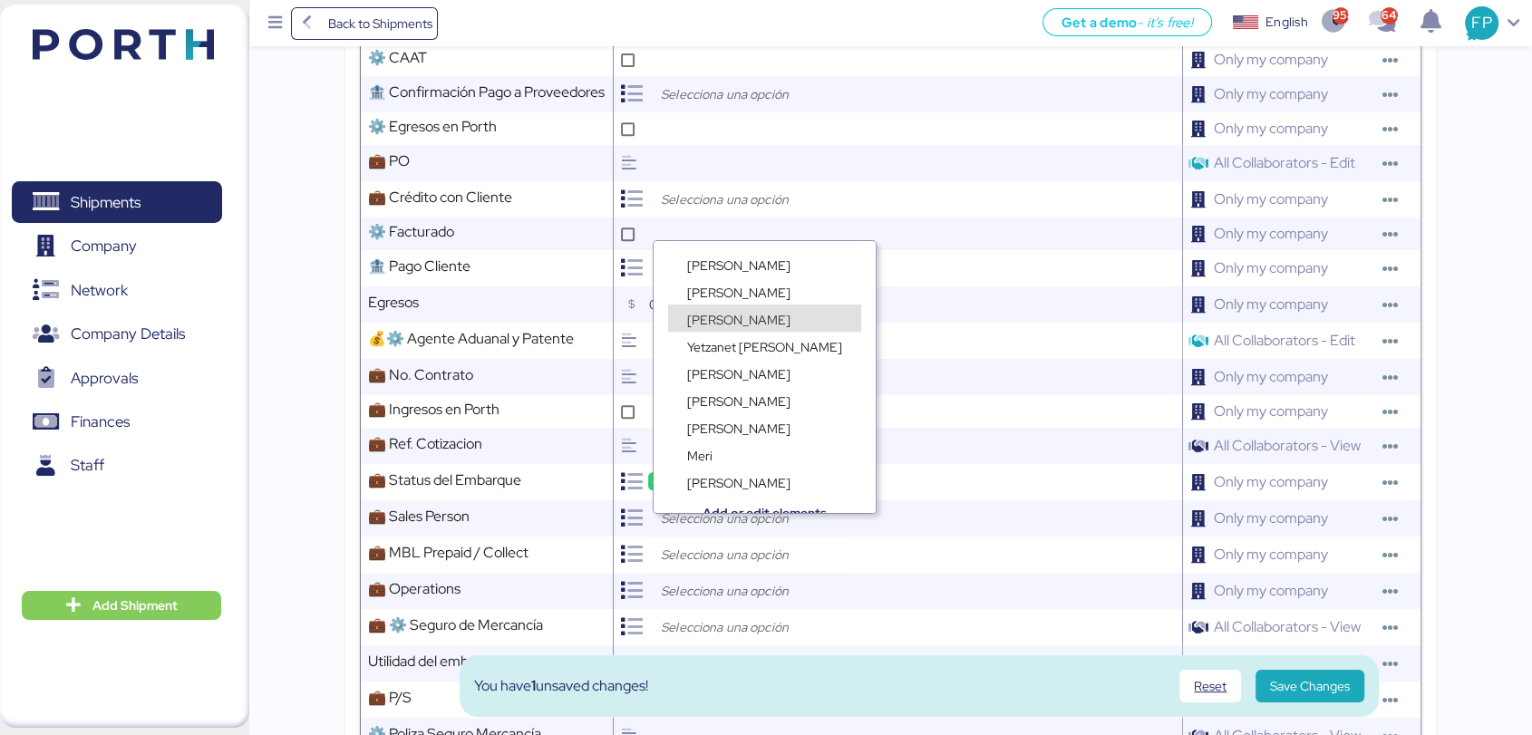
click at [718, 325] on div "Yetzanet [PERSON_NAME]" at bounding box center [765, 336] width 222 height 27
click at [713, 315] on span "[PERSON_NAME]" at bounding box center [738, 320] width 103 height 16
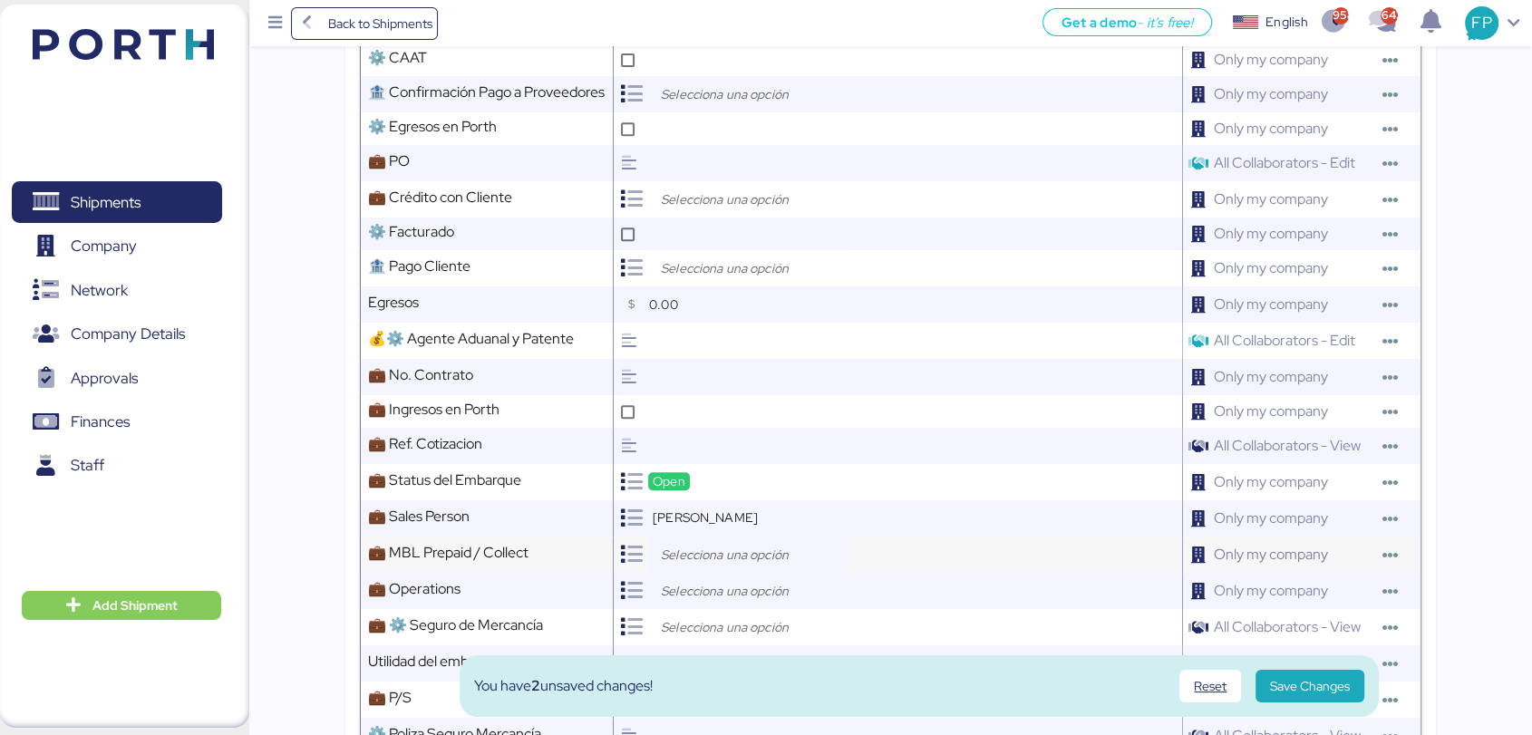
click at [673, 566] on input "search" at bounding box center [752, 555] width 190 height 22
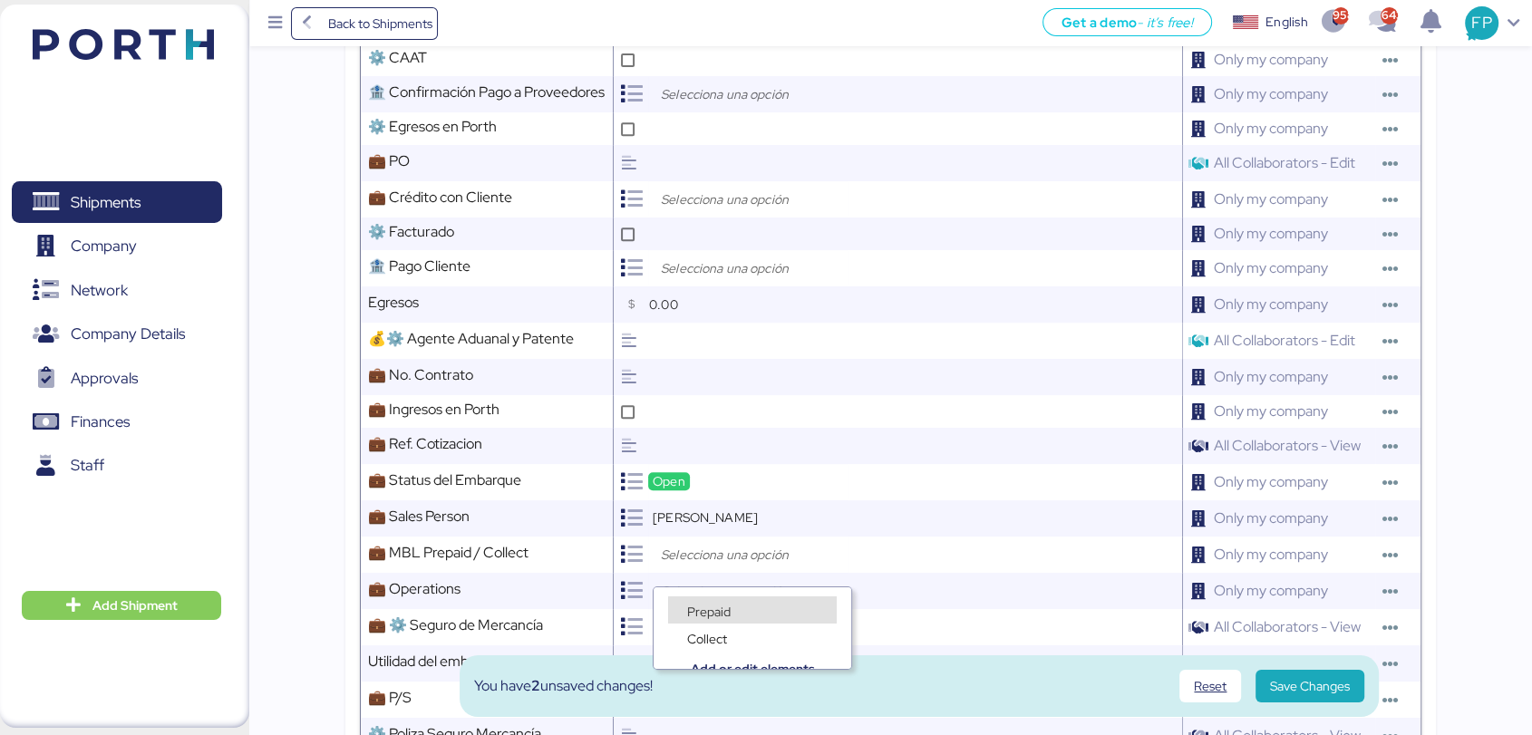
click at [699, 604] on span "Prepaid" at bounding box center [709, 612] width 44 height 16
click at [719, 596] on input "search" at bounding box center [752, 591] width 190 height 22
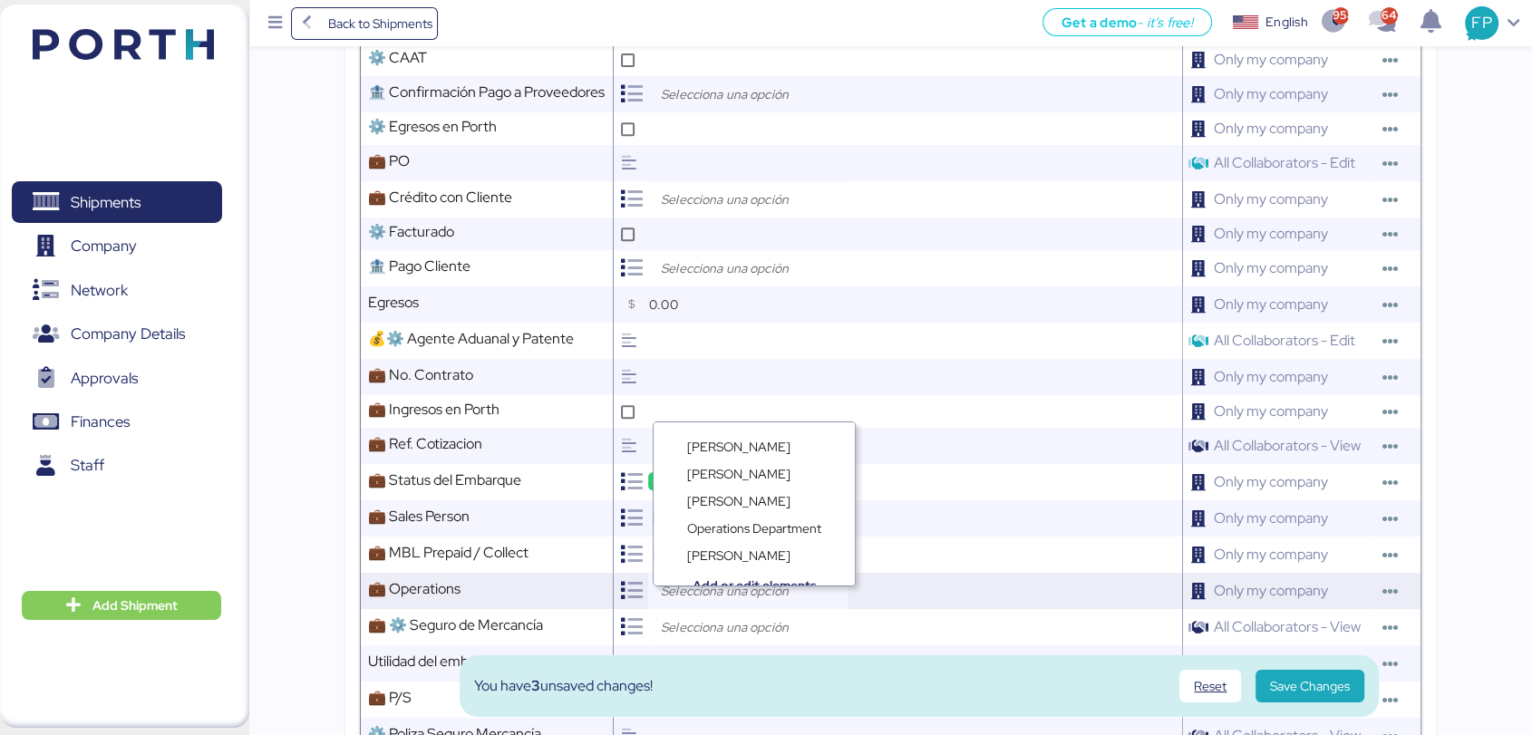
click at [739, 589] on div at bounding box center [747, 591] width 199 height 36
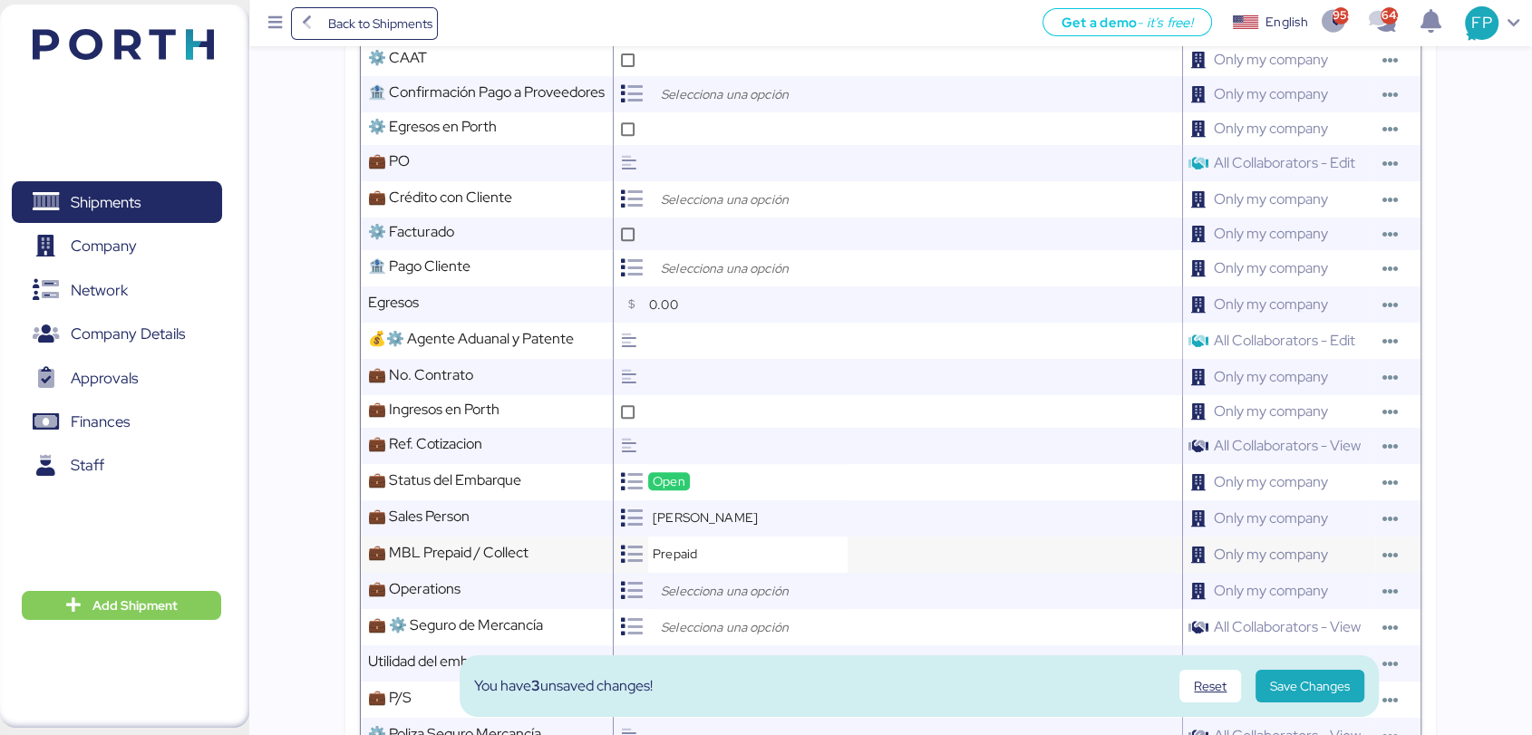
click at [893, 573] on div "Prepaid" at bounding box center [901, 555] width 561 height 36
click at [730, 567] on div "Prepaid" at bounding box center [747, 555] width 199 height 36
click at [722, 637] on span "Collect" at bounding box center [707, 639] width 40 height 16
click at [702, 558] on div "Collect" at bounding box center [747, 555] width 199 height 36
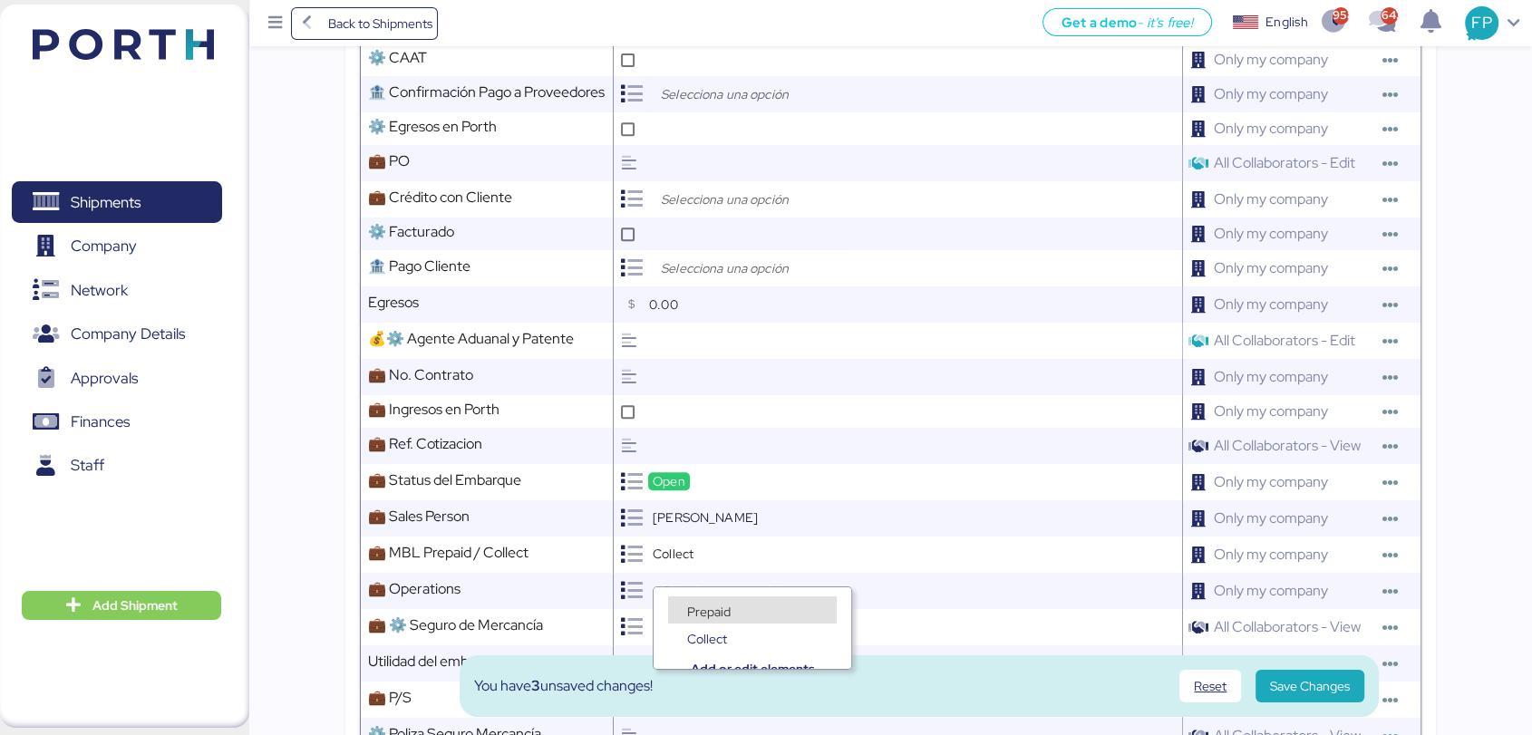
click at [705, 613] on span "Prepaid" at bounding box center [709, 612] width 44 height 16
click at [705, 602] on input "search" at bounding box center [752, 591] width 190 height 22
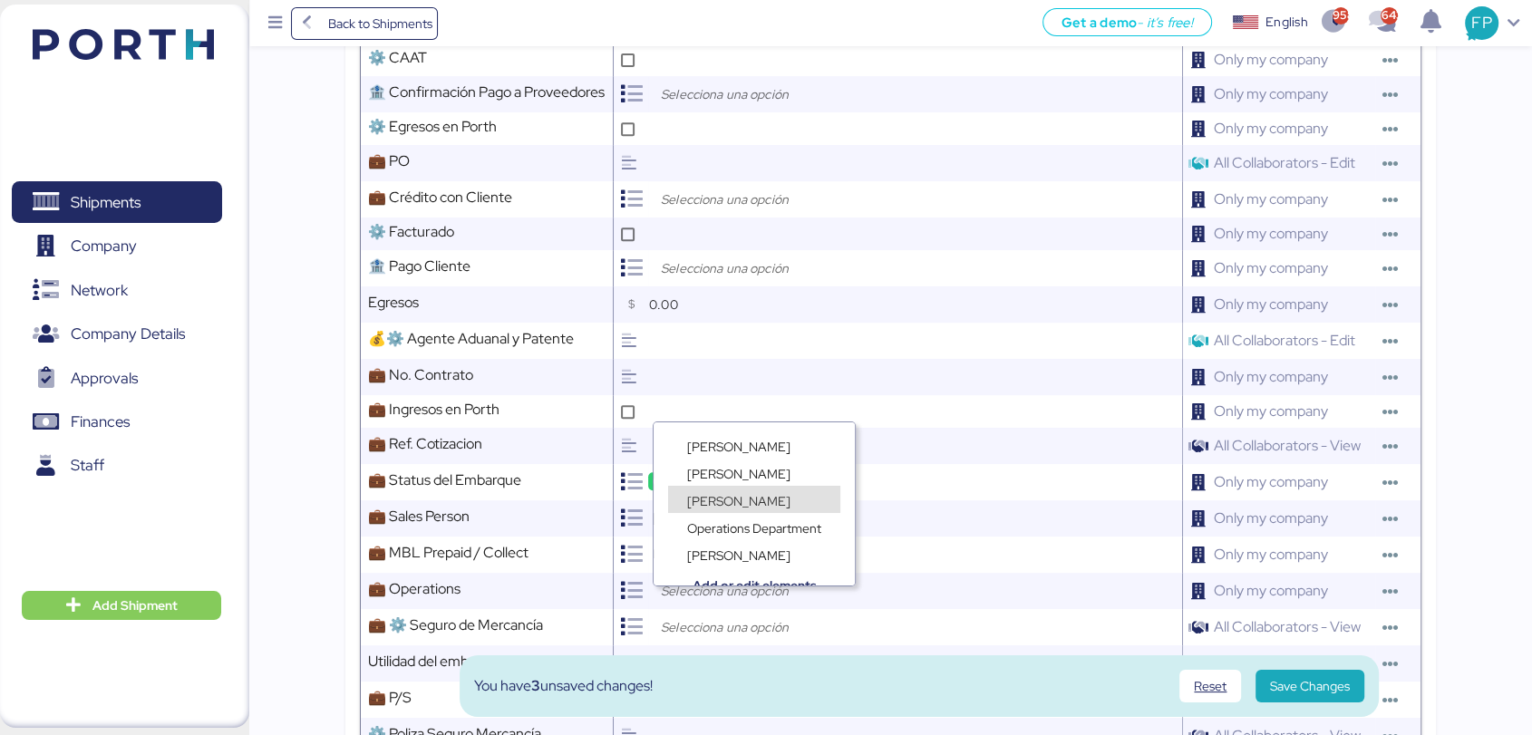
click at [721, 499] on span "[PERSON_NAME]" at bounding box center [738, 501] width 103 height 16
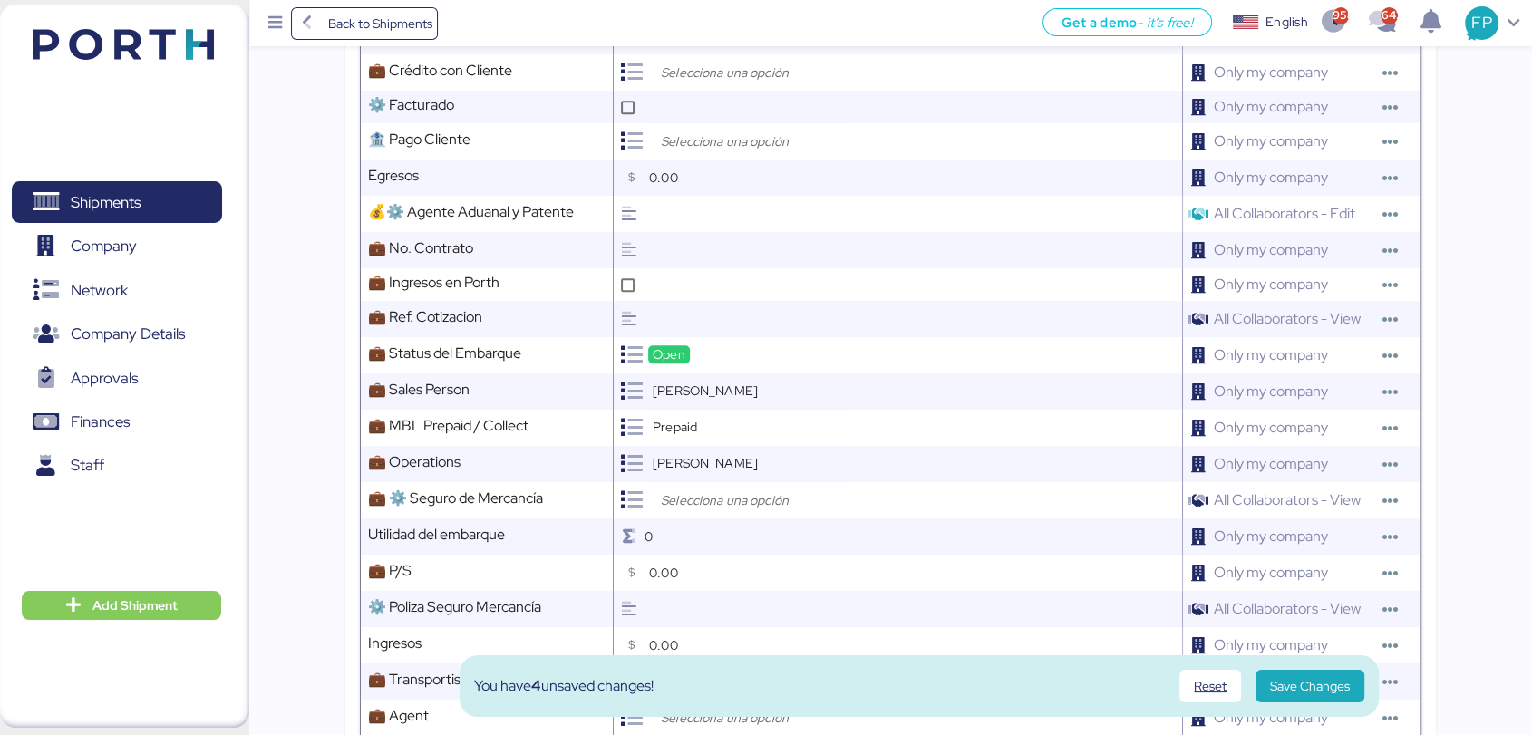
scroll to position [916, 0]
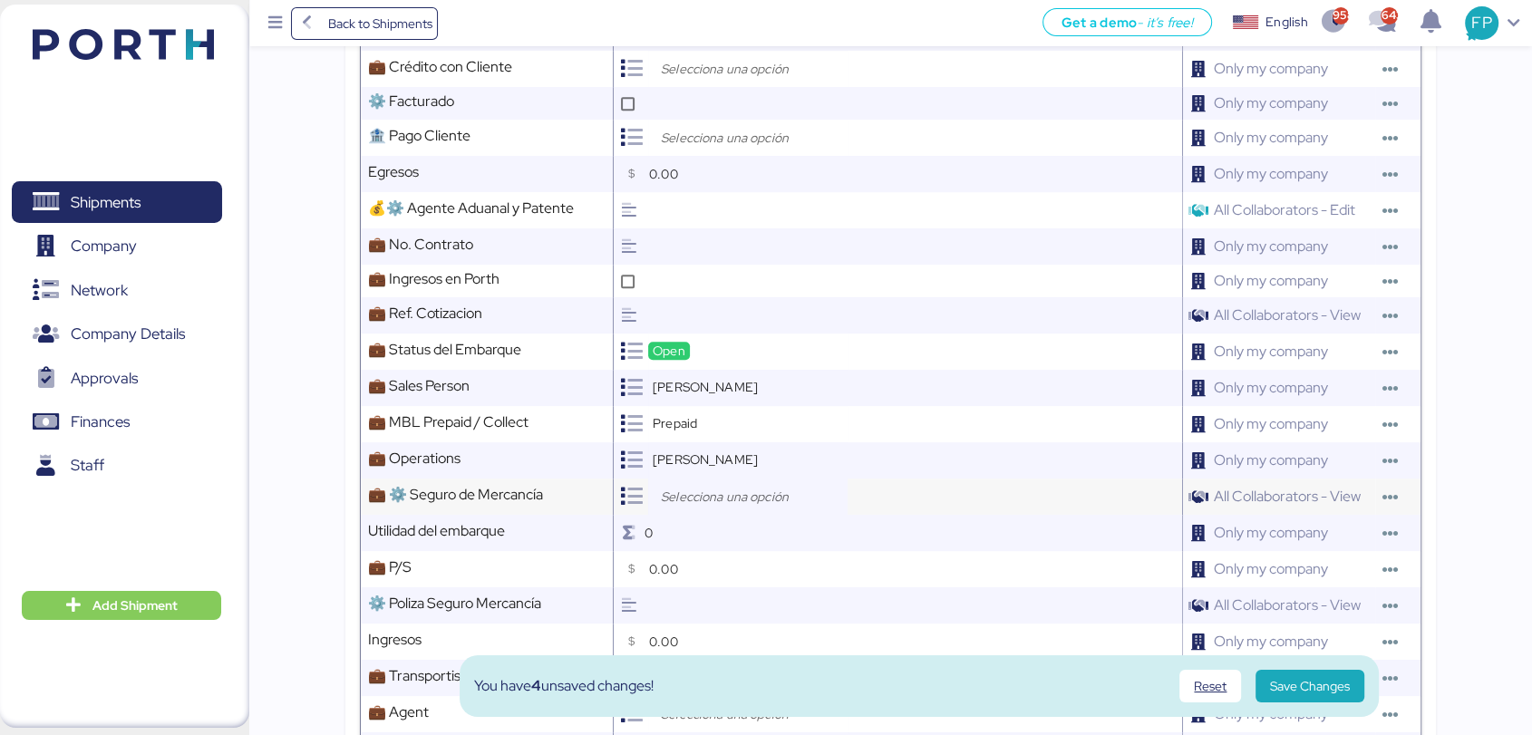
click at [705, 500] on input "search" at bounding box center [752, 497] width 190 height 22
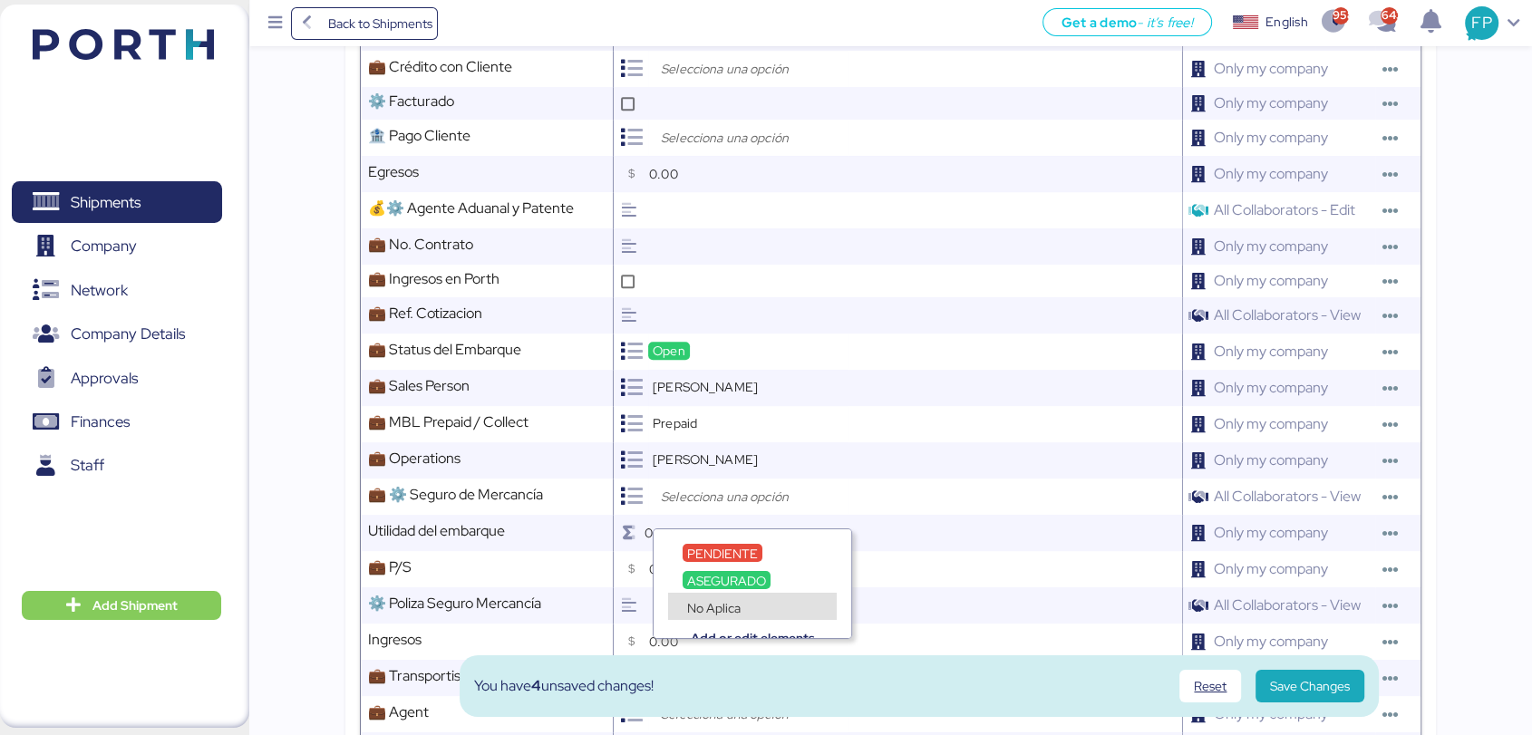
click at [717, 606] on span "No Aplica" at bounding box center [713, 608] width 53 height 16
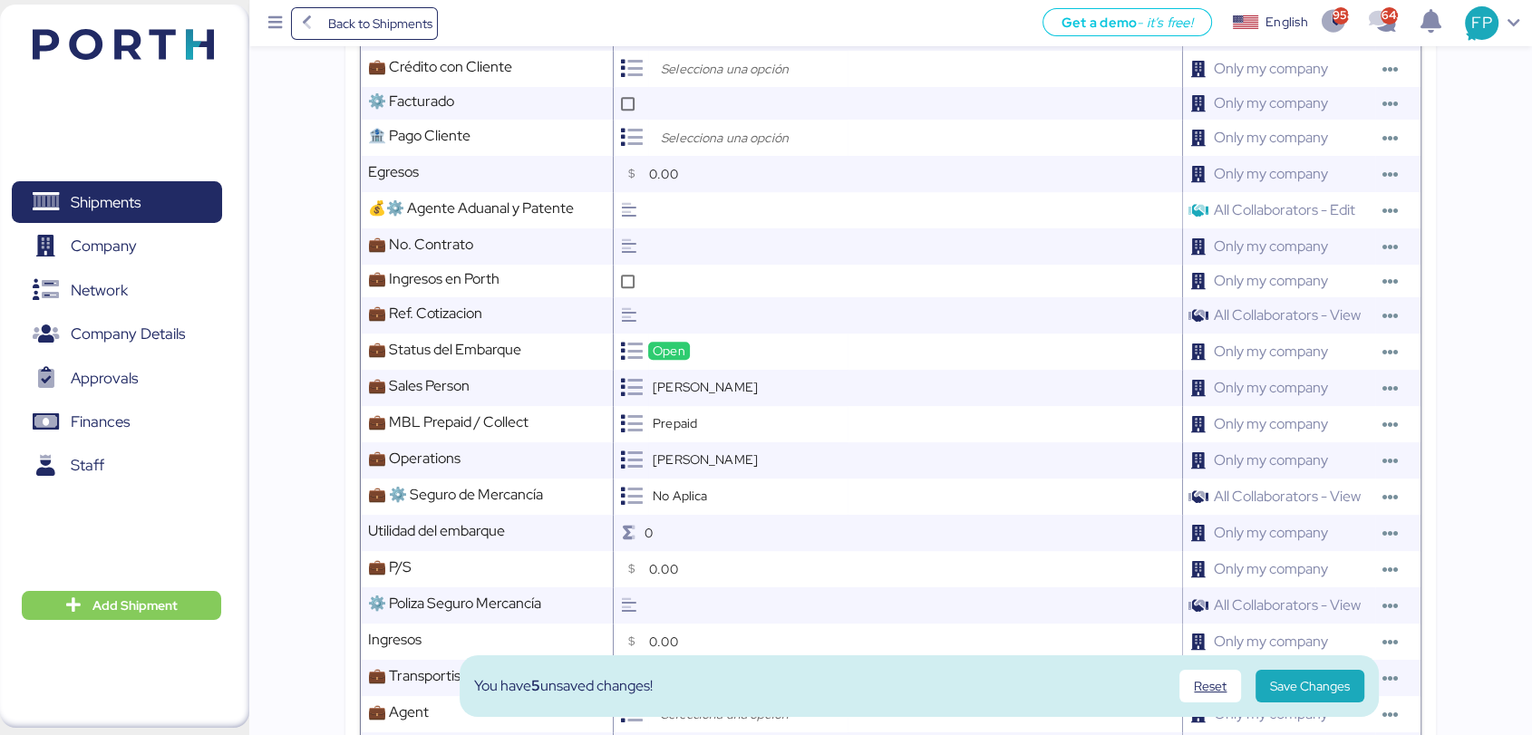
scroll to position [1013, 0]
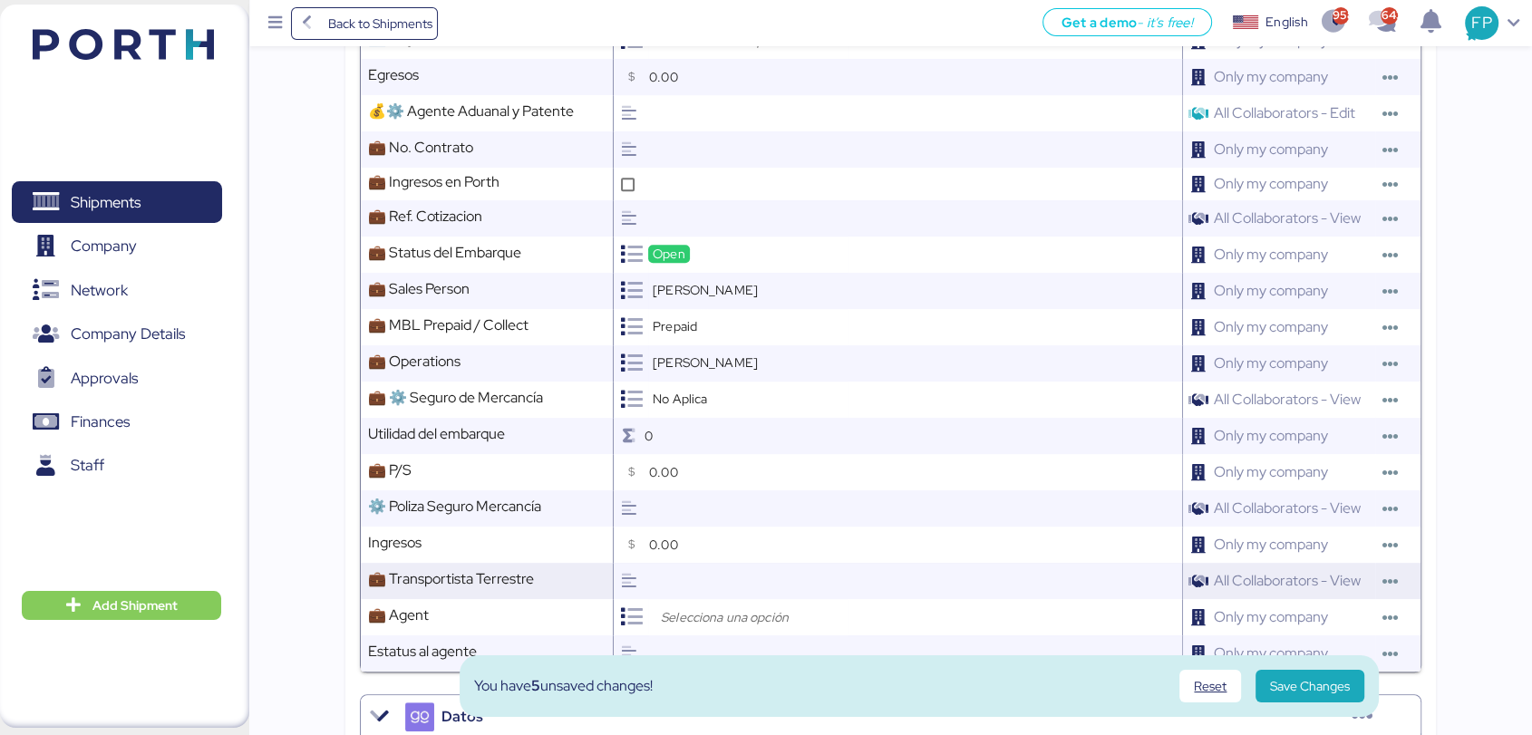
click at [713, 592] on input "text" at bounding box center [913, 581] width 538 height 36
type input "CLIPPER"
click at [711, 625] on input "search" at bounding box center [752, 617] width 190 height 22
type input "reac"
click at [740, 669] on span "SHENZHEN REACH LOGISTICS COMPANY LIMITED" at bounding box center [835, 674] width 297 height 16
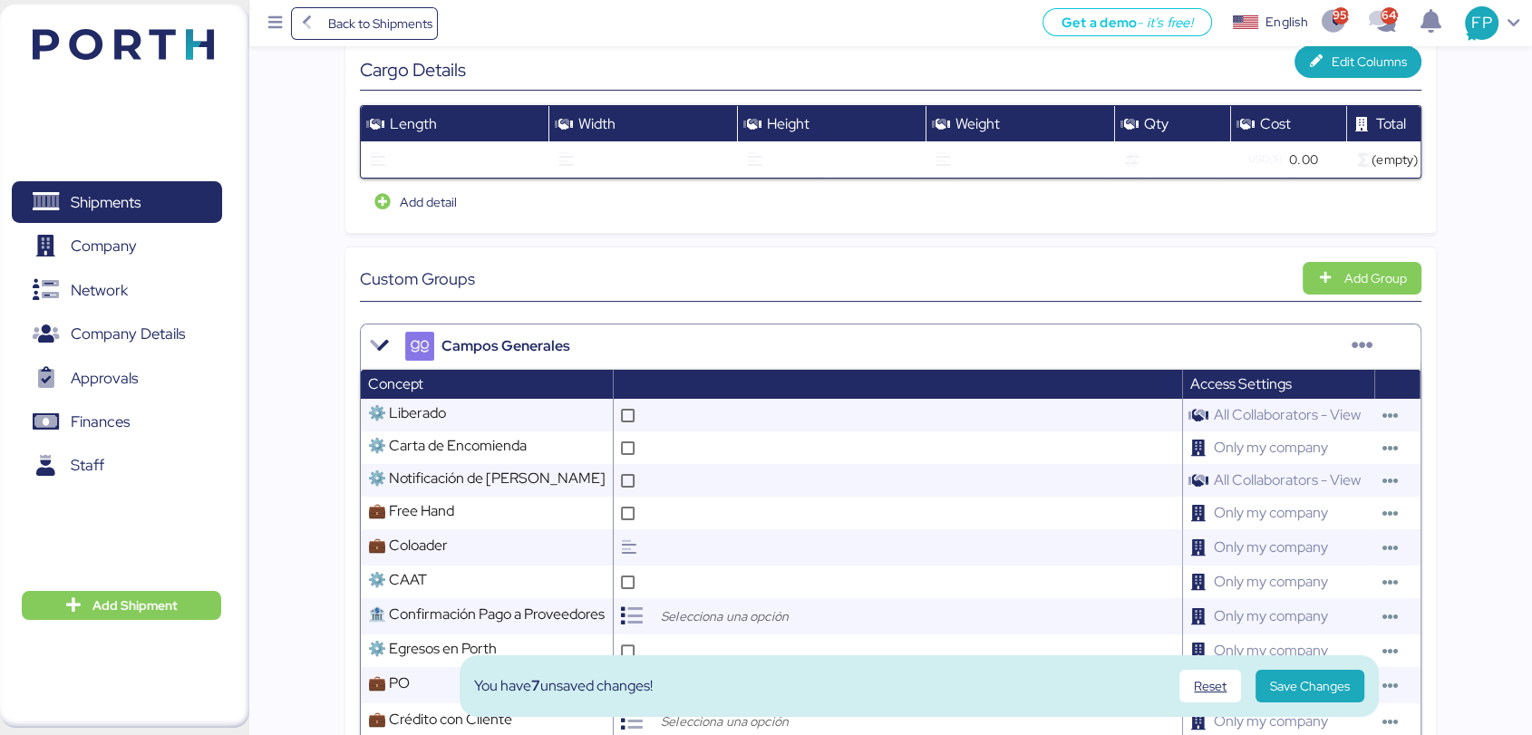
scroll to position [0, 0]
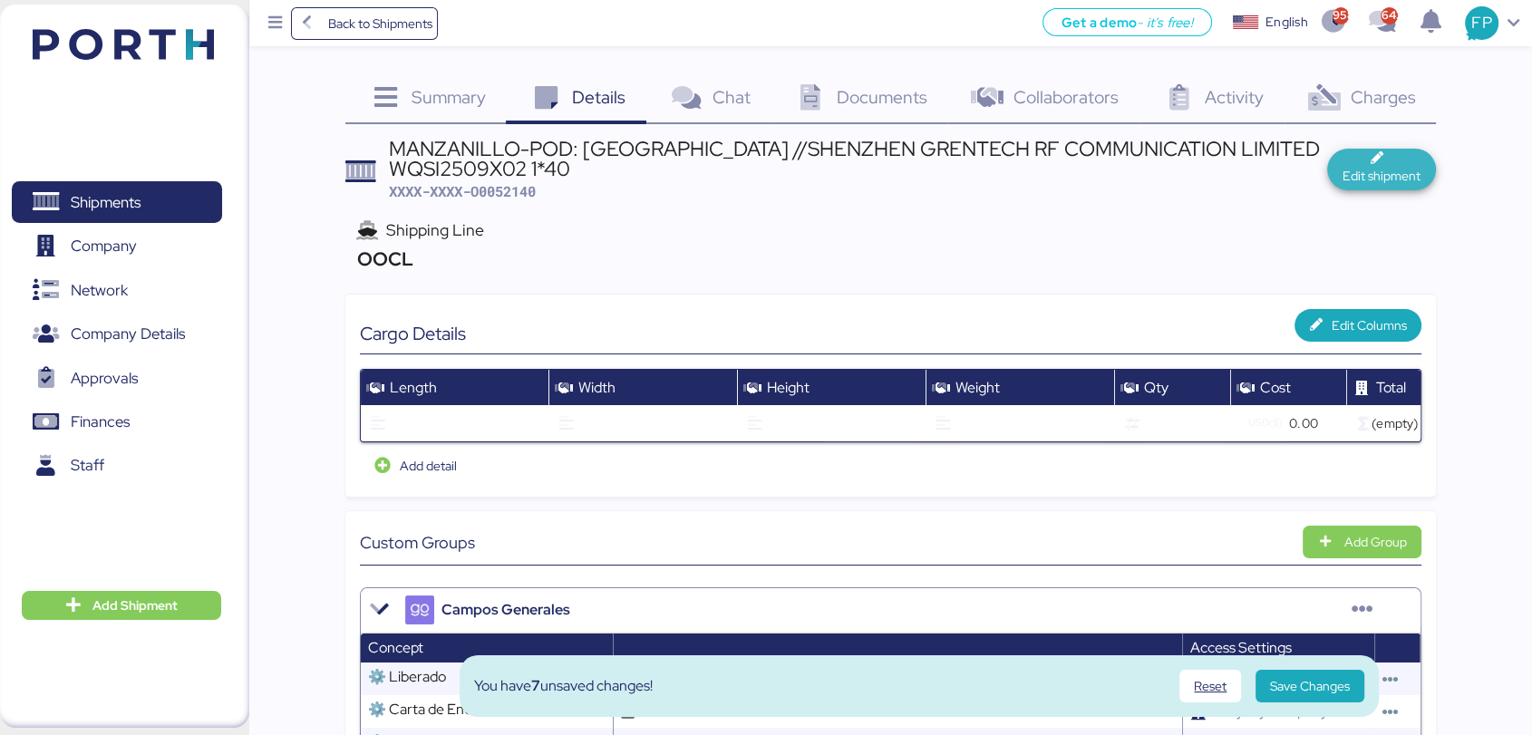
click at [1410, 172] on span "Edit shipment" at bounding box center [1381, 176] width 78 height 22
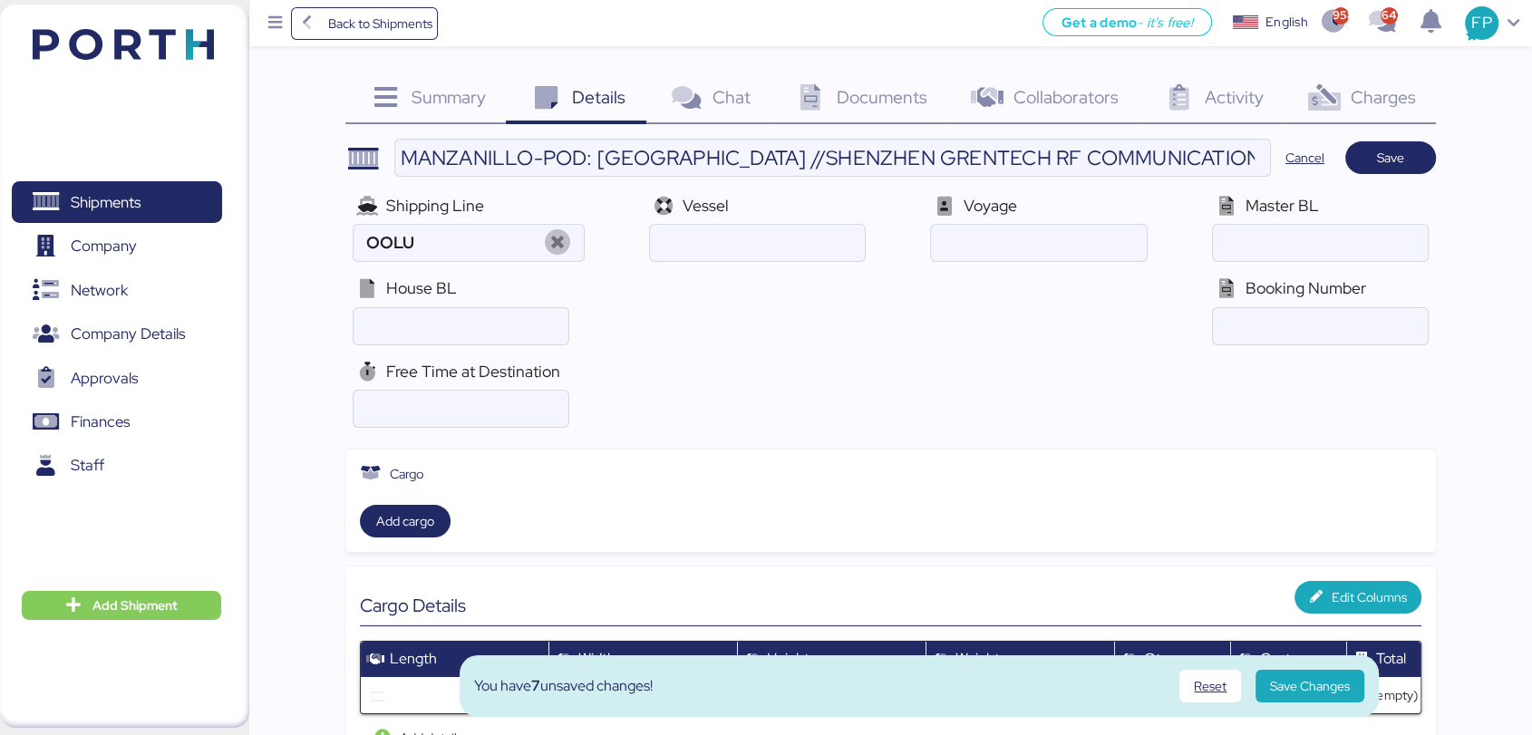
type input "OOCL"
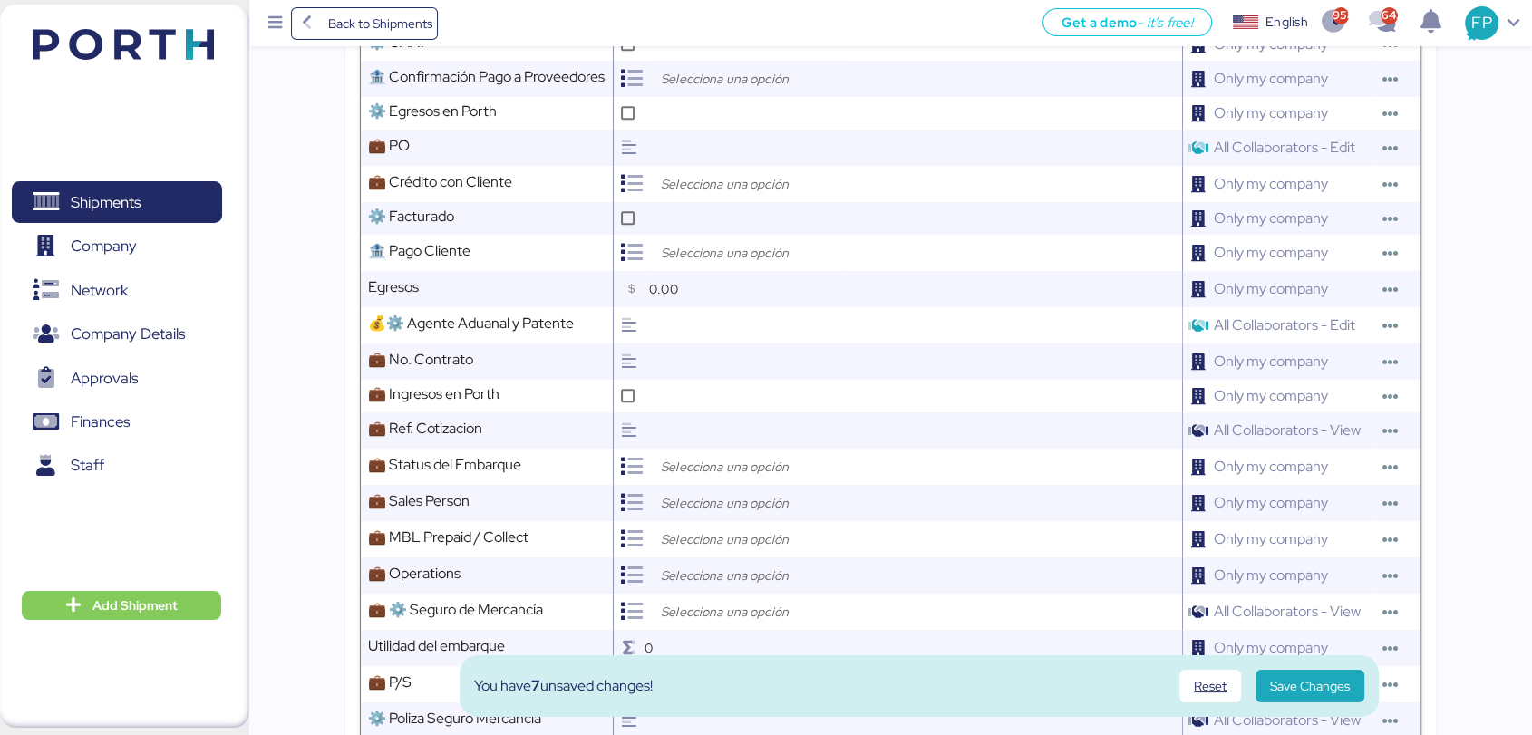
scroll to position [2001, 0]
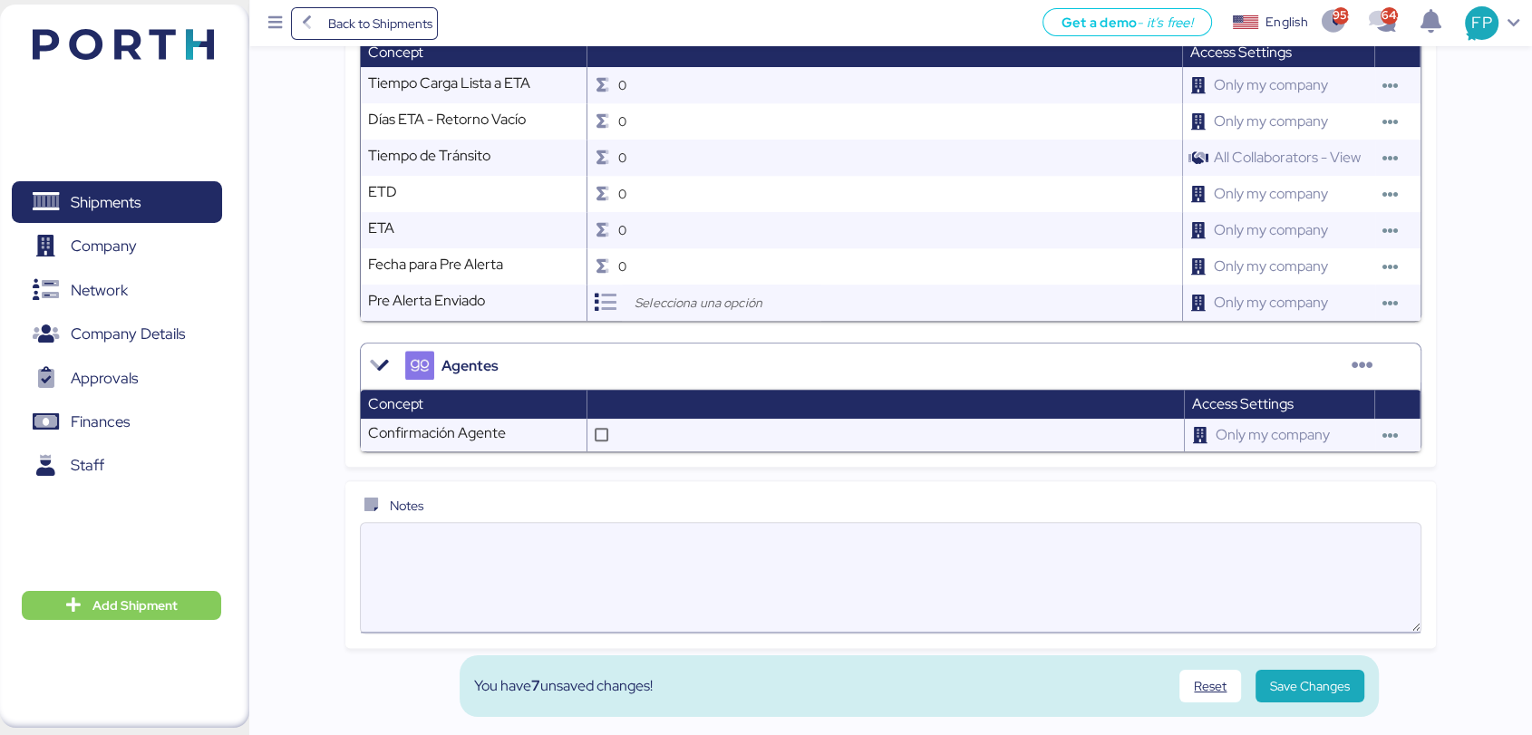
click at [460, 548] on textarea at bounding box center [891, 578] width 1060 height 106
type textarea "l"
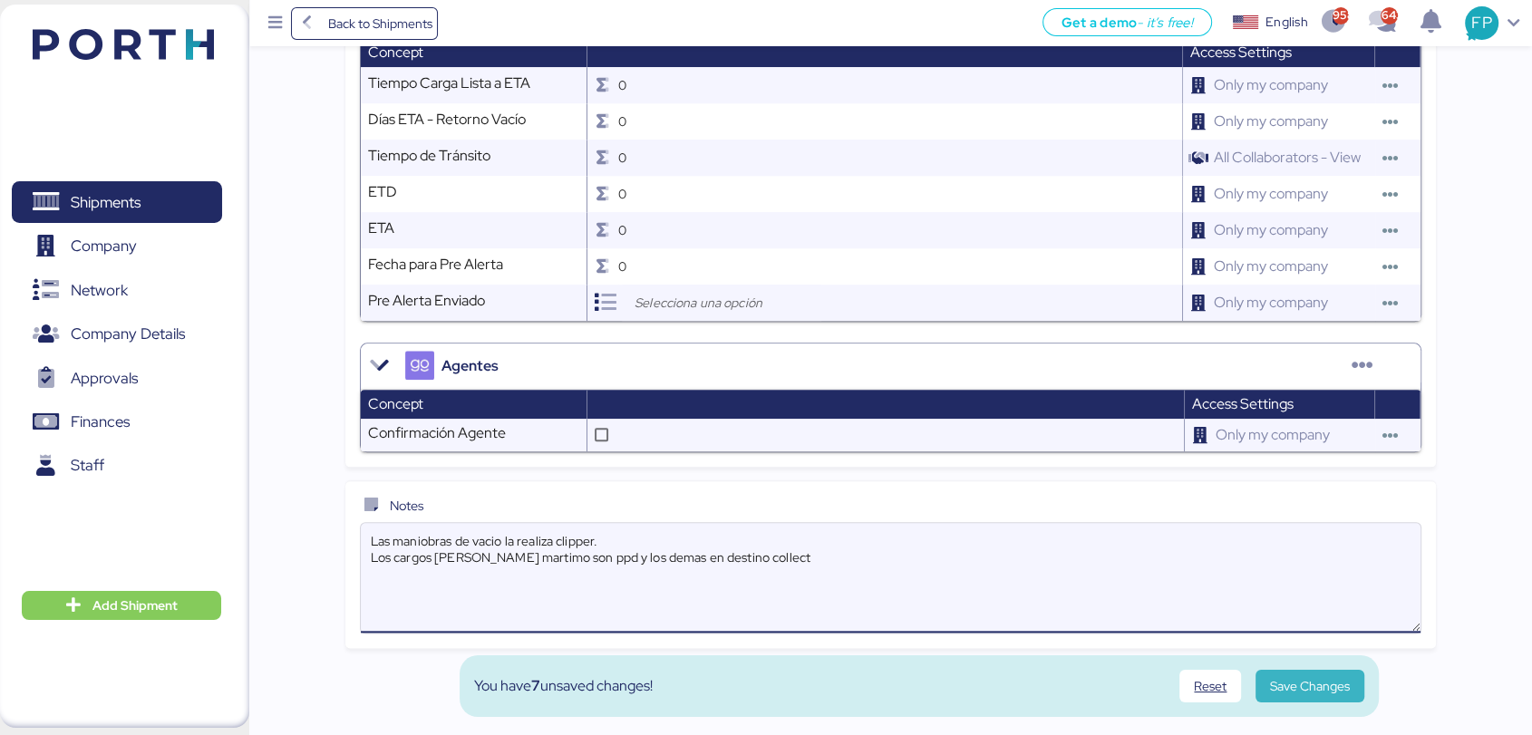
type textarea "Las maniobras de vacio la realiza clipper. Los cargos [PERSON_NAME] martimo son…"
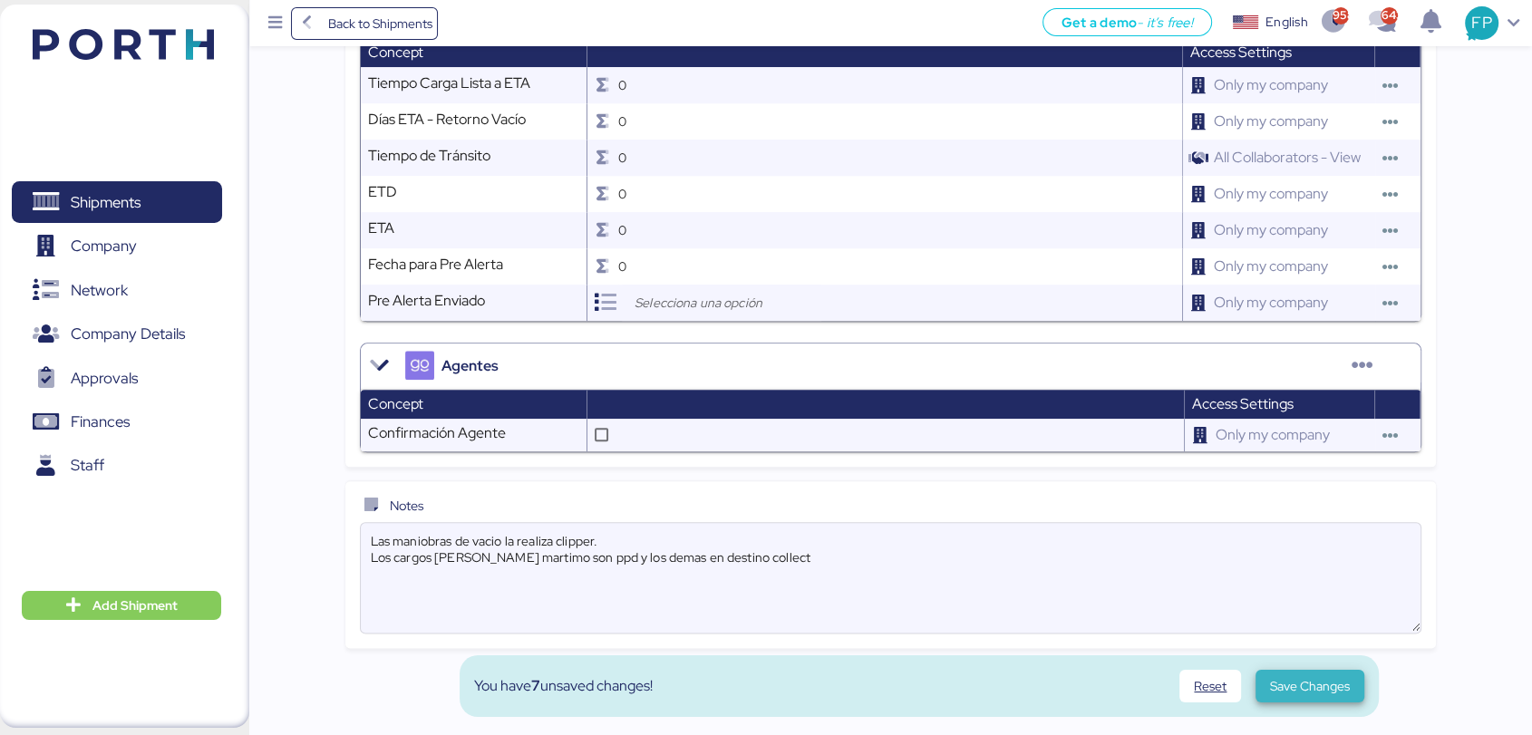
click at [1308, 688] on span "Save Changes" at bounding box center [1310, 686] width 80 height 22
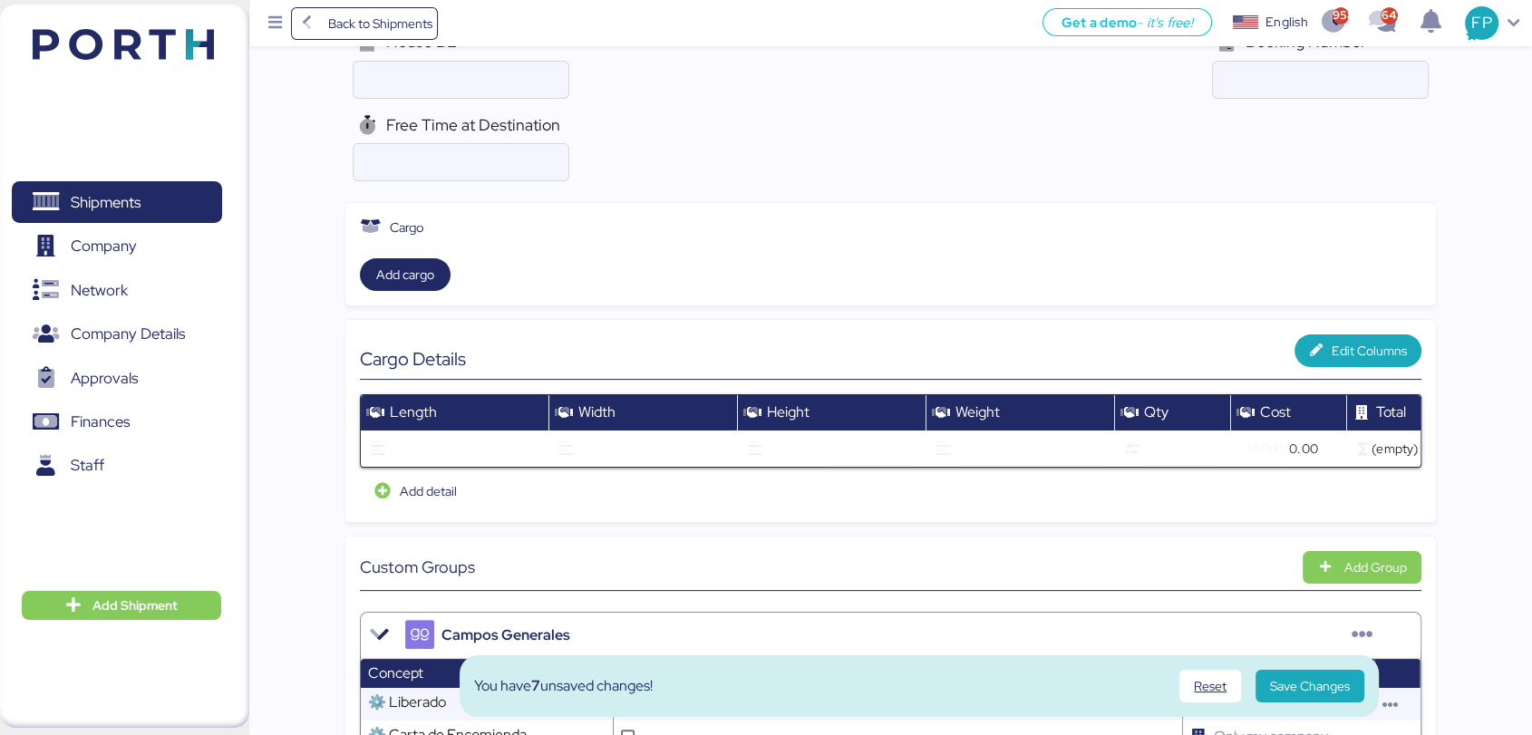
scroll to position [0, 0]
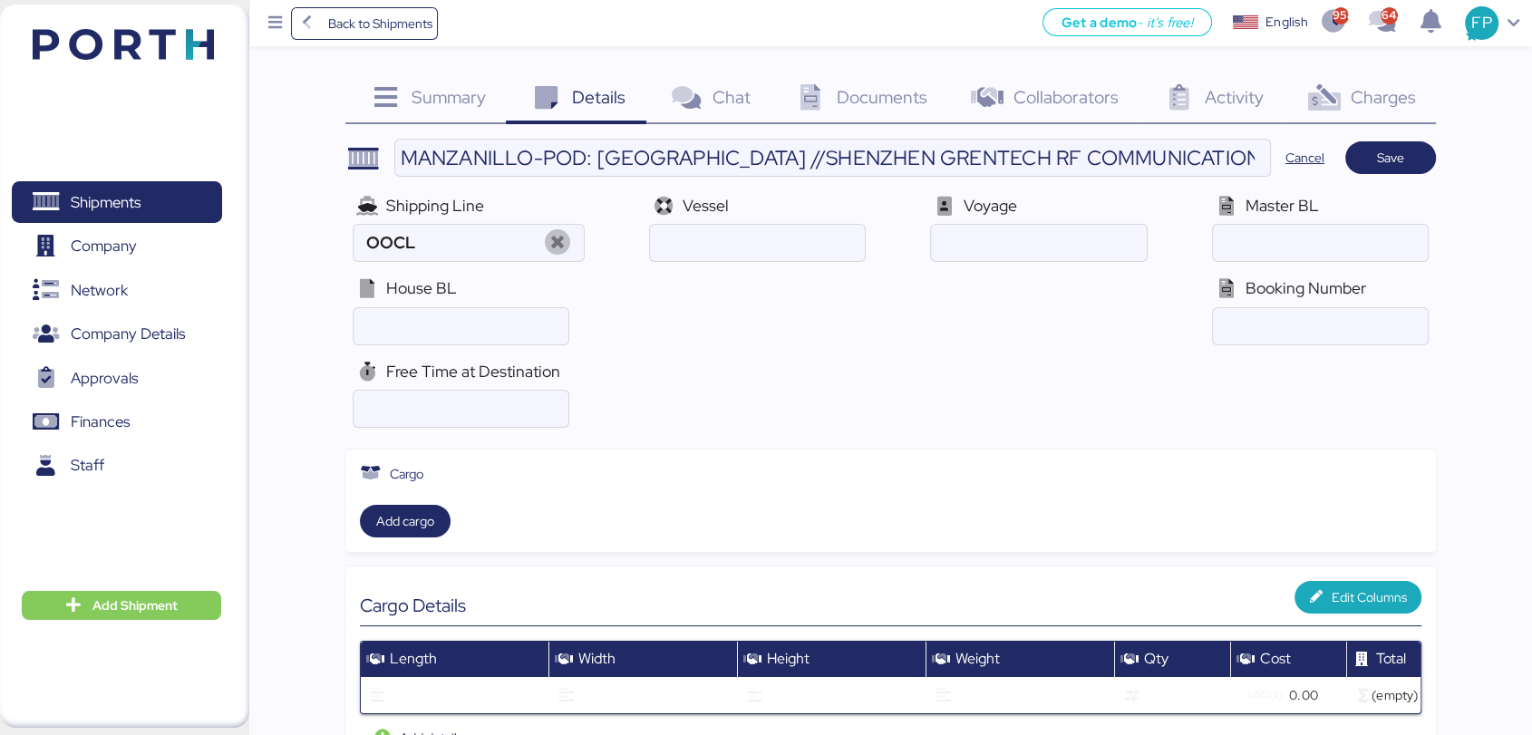
click at [1378, 180] on div "MANZANILLO-POD: [GEOGRAPHIC_DATA] //SHENZHEN GRENTECH RF COMMUNICATION LIMITED …" at bounding box center [890, 586] width 1090 height 895
click at [1391, 155] on span "Save" at bounding box center [1390, 158] width 27 height 22
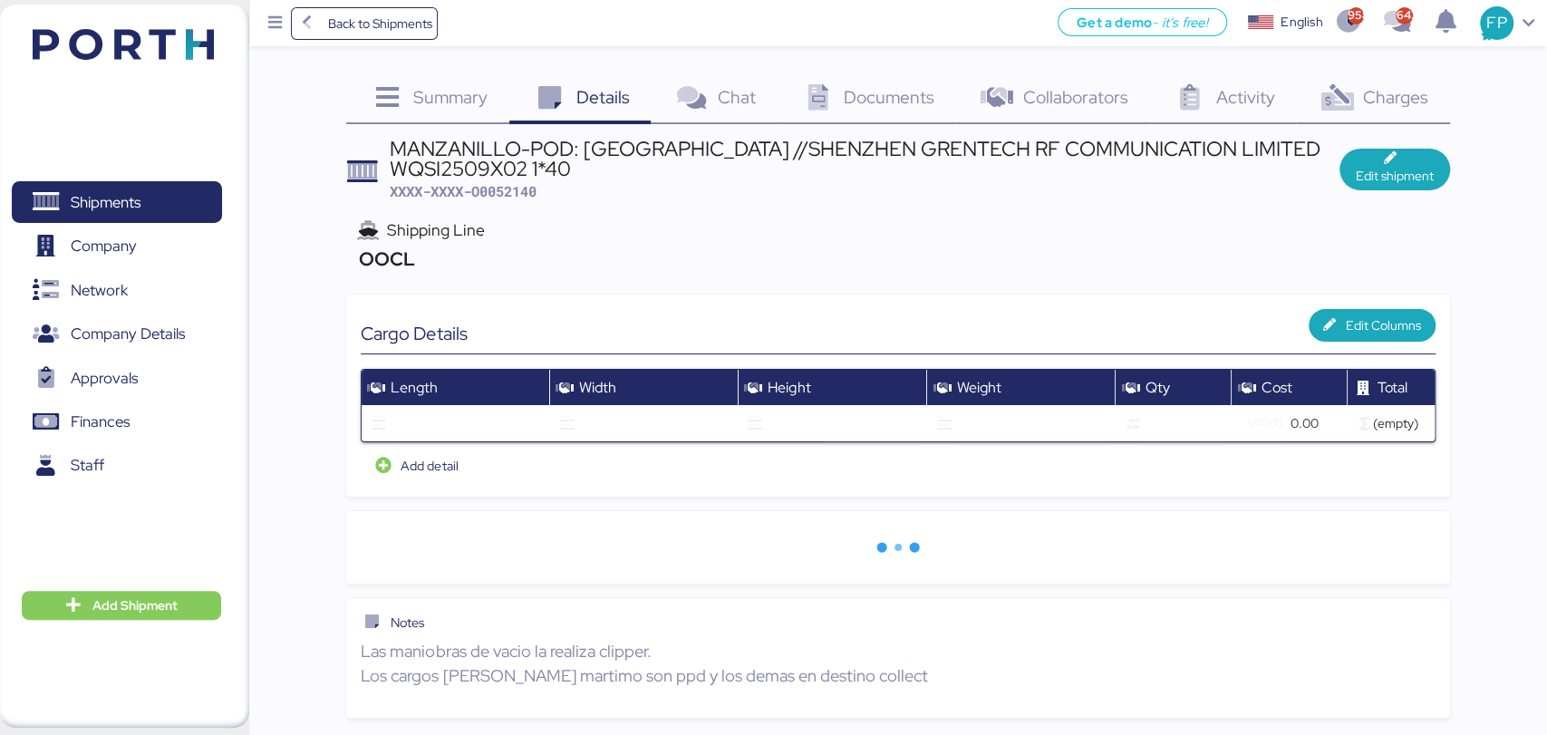
click at [528, 191] on span "XXXX-XXXX-O0052140" at bounding box center [463, 191] width 147 height 18
copy span "O0052140"
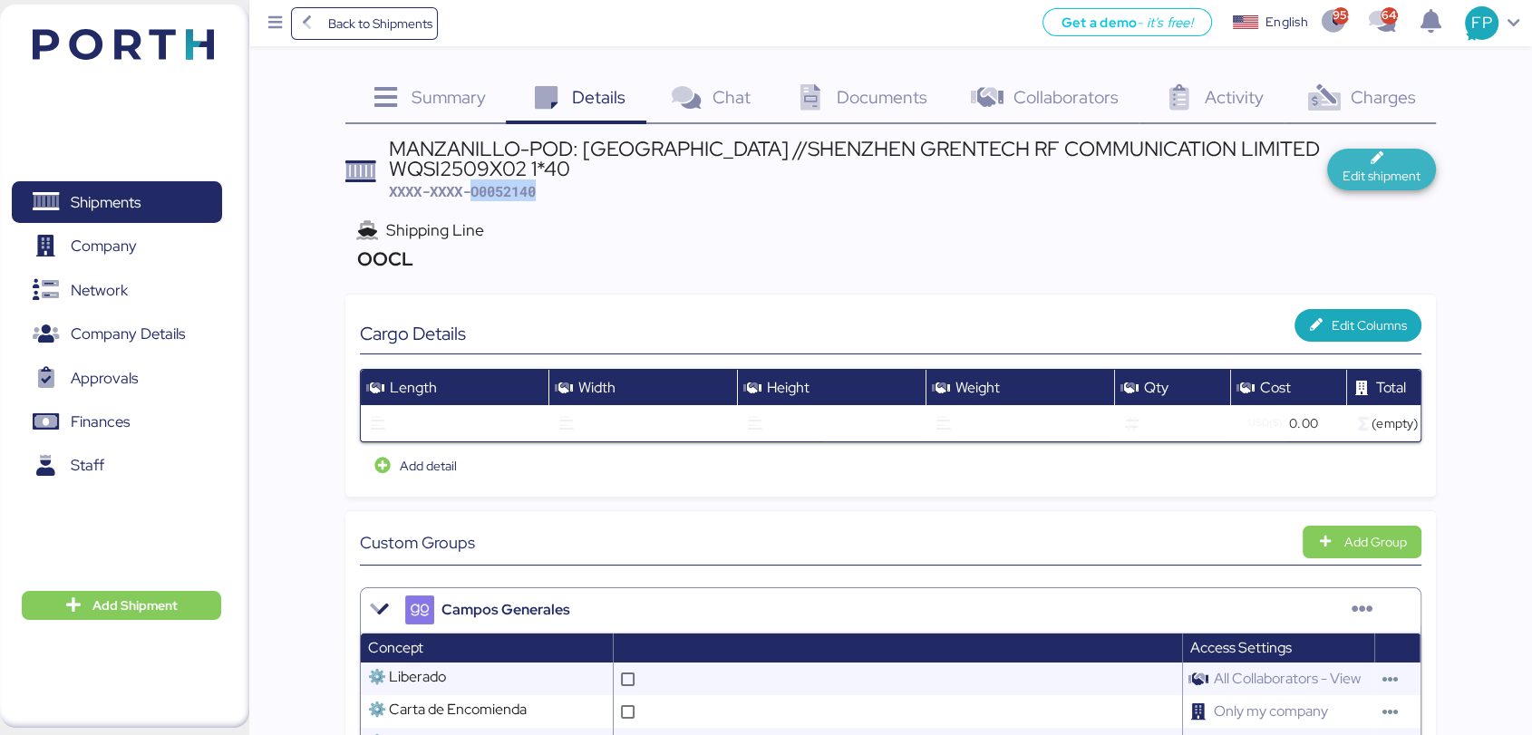
click at [1389, 165] on span "Edit shipment" at bounding box center [1381, 176] width 78 height 22
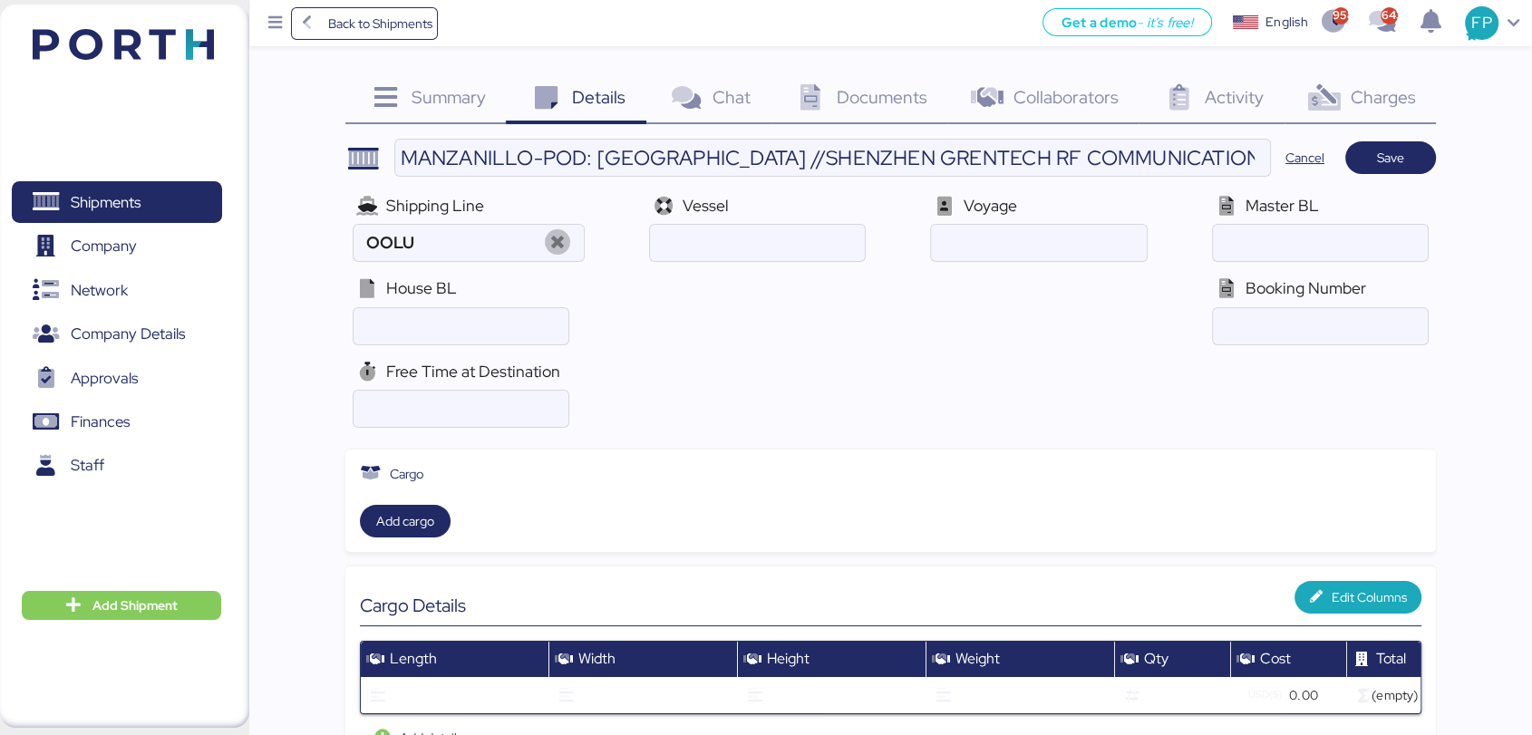
type input "OOCL"
click at [548, 247] on icon at bounding box center [557, 243] width 39 height 26
click at [470, 249] on input "search" at bounding box center [435, 241] width 155 height 22
type input "cosc"
click at [447, 281] on div "COSCO SHIPPING Lines" at bounding box center [438, 276] width 152 height 21
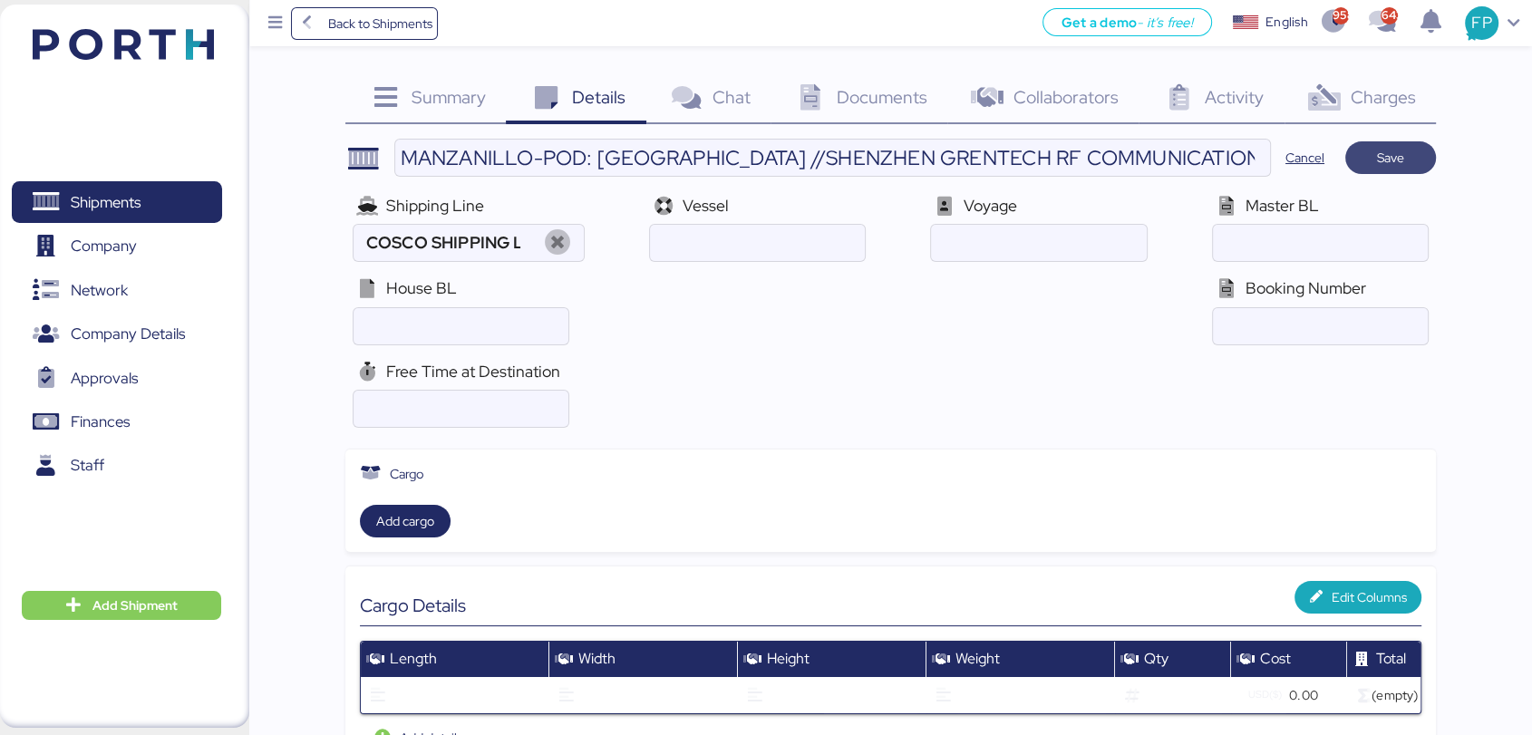
click at [1406, 154] on span "Save" at bounding box center [1391, 157] width 62 height 25
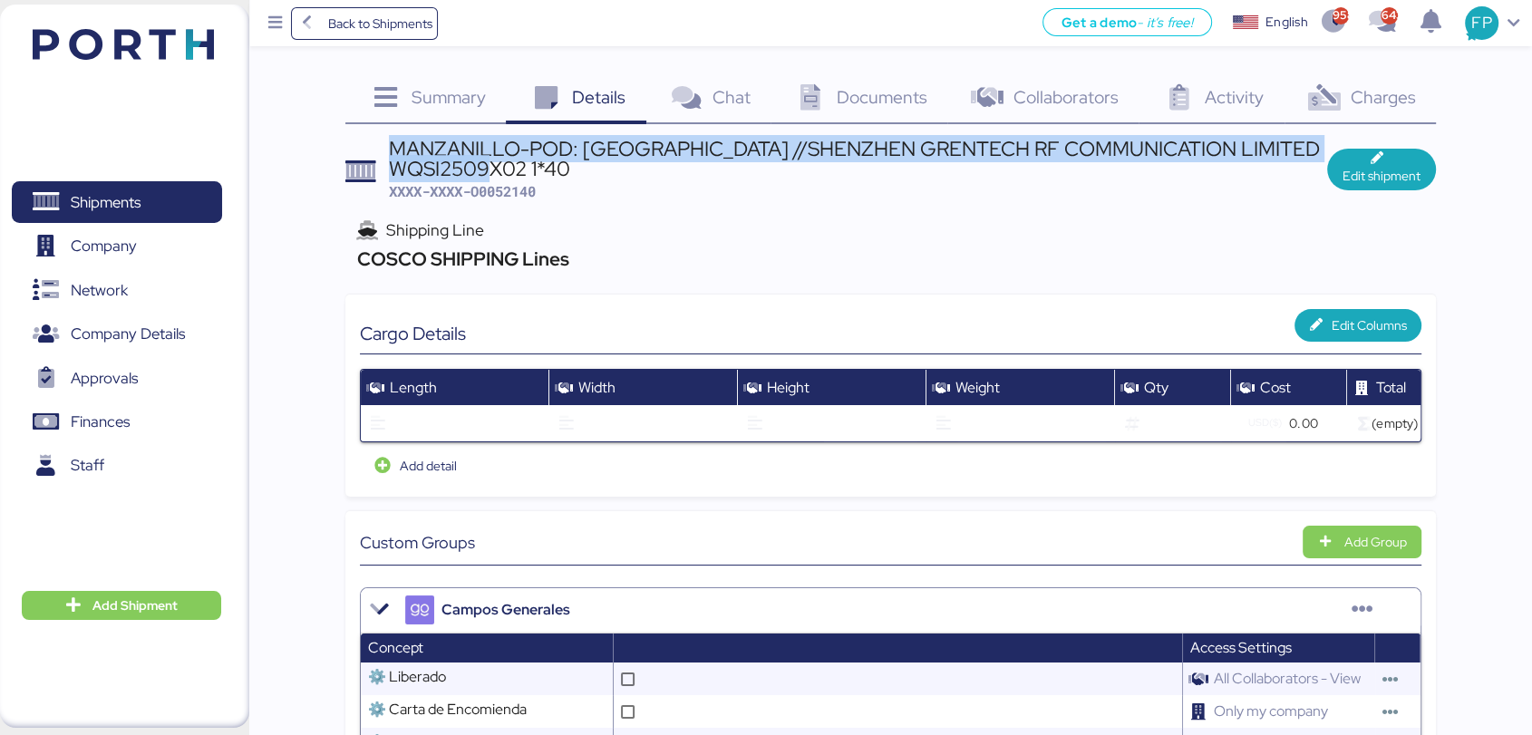
drag, startPoint x: 385, startPoint y: 136, endPoint x: 632, endPoint y: 173, distance: 249.3
copy div "MANZANILLO-POD: [GEOGRAPHIC_DATA] //SHENZHEN GRENTECH RF COMMUNICATION LIMITED …"
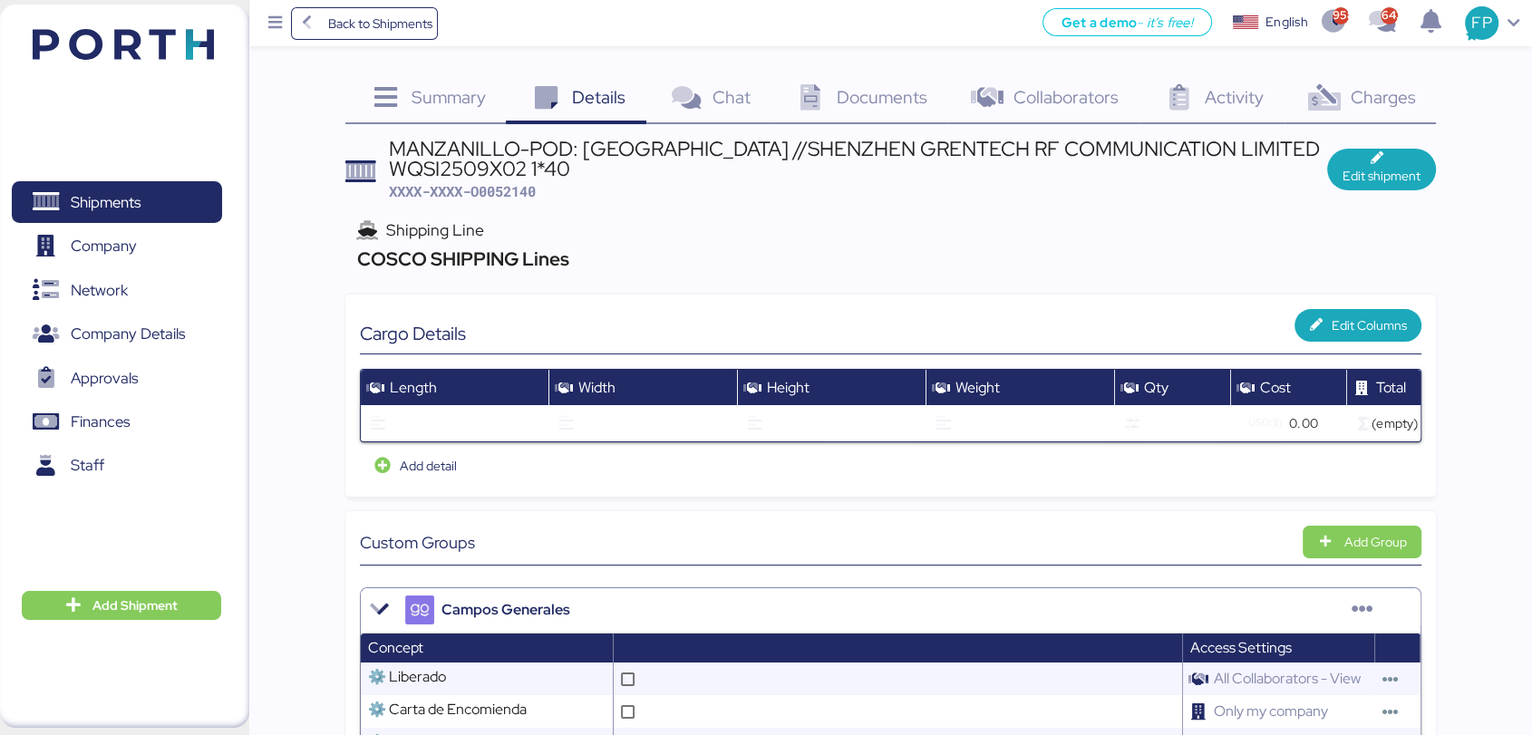
click at [520, 195] on span "XXXX-XXXX-O0052140" at bounding box center [462, 191] width 147 height 18
copy span "O0052140"
